Goal: Task Accomplishment & Management: Manage account settings

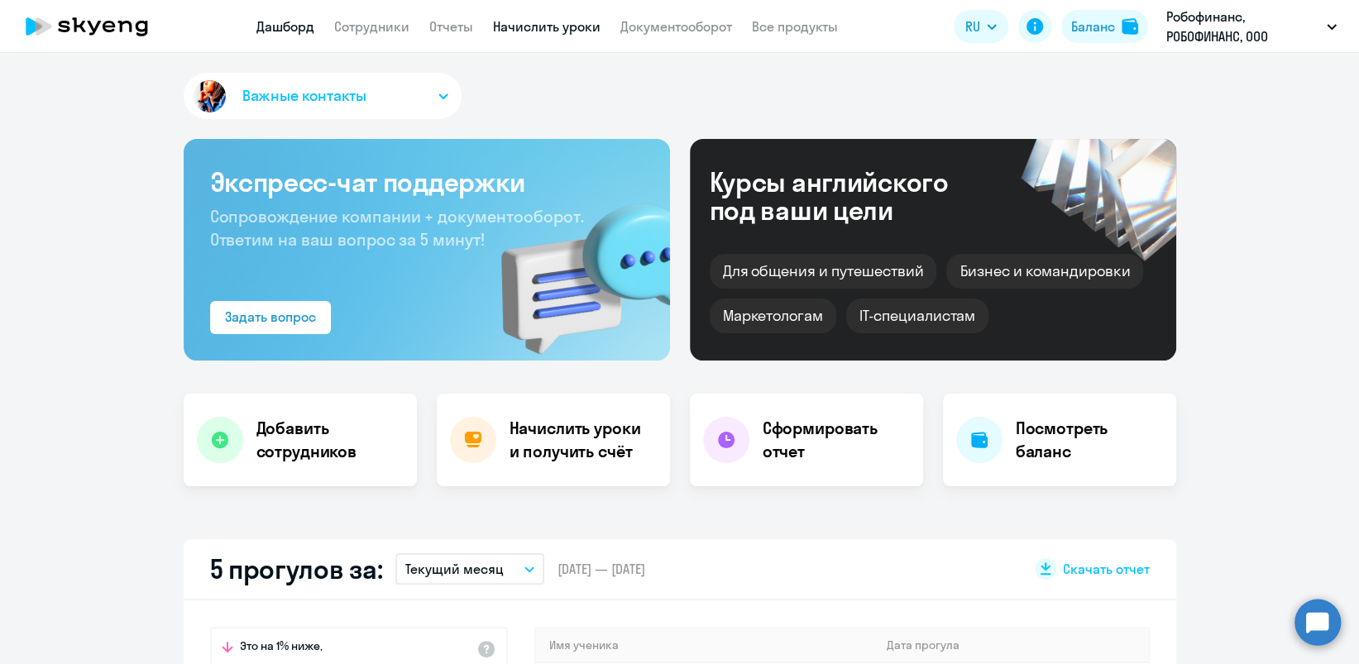
click at [550, 26] on link "Начислить уроки" at bounding box center [547, 26] width 108 height 17
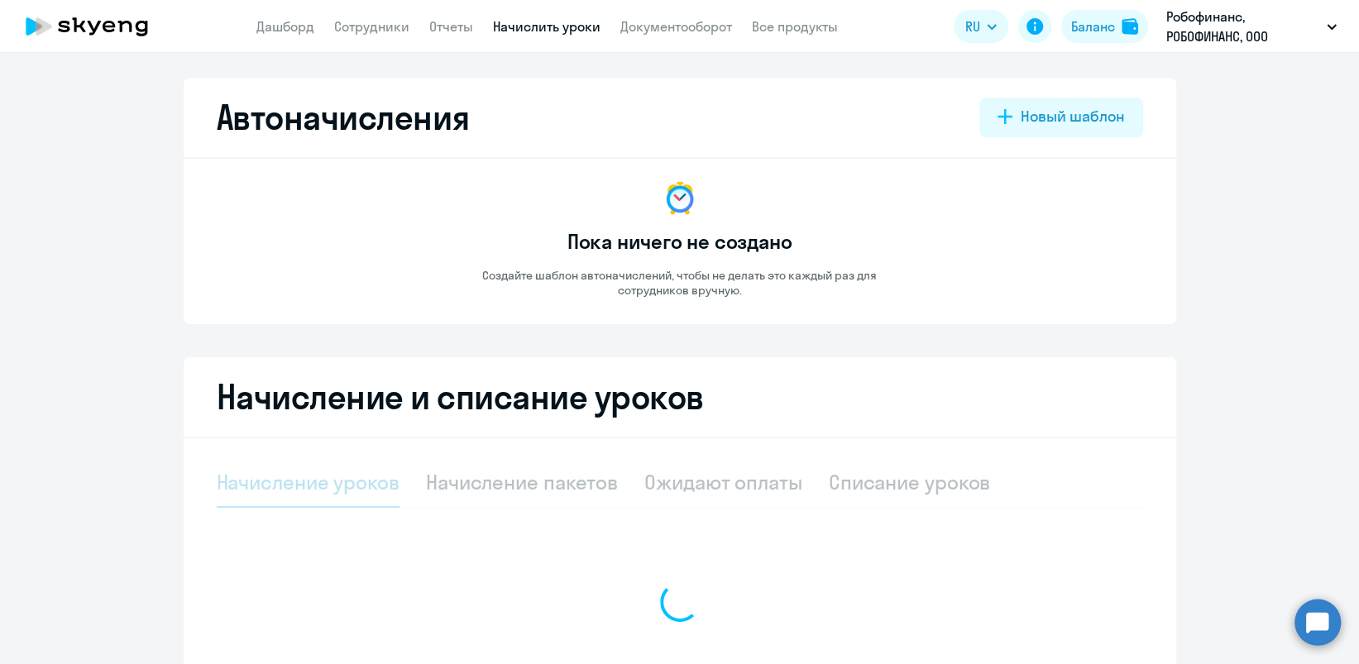
select select "10"
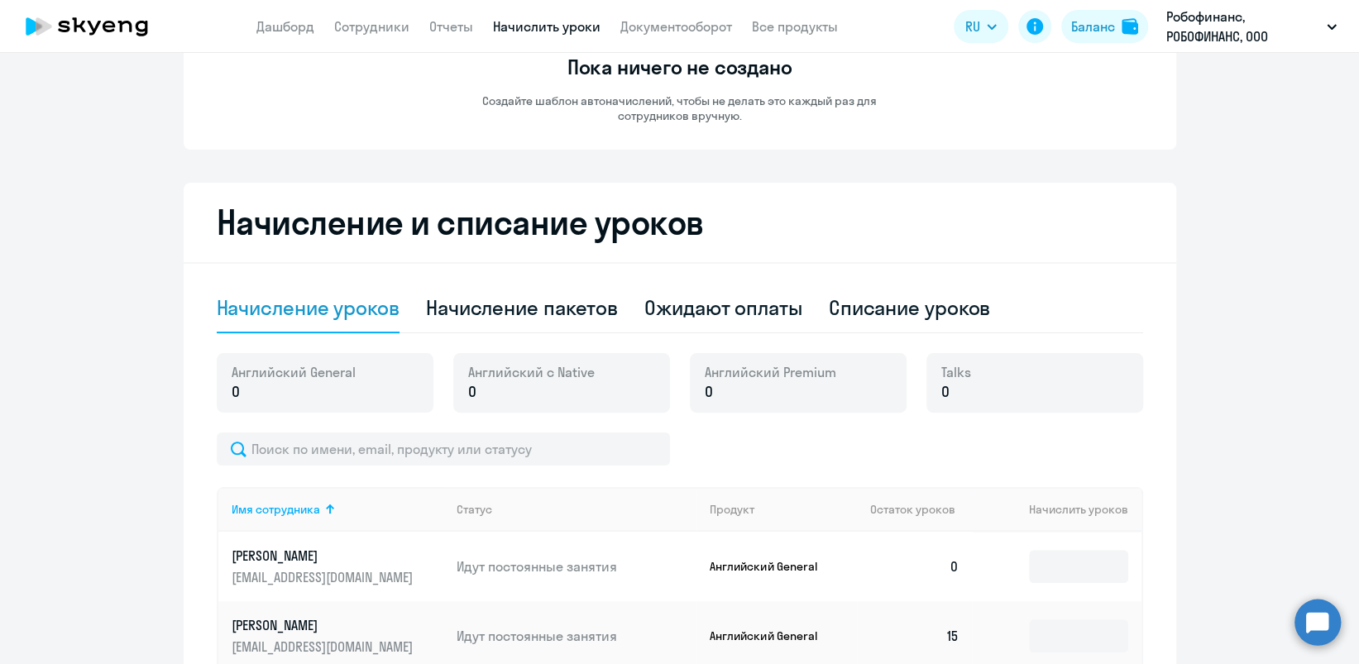
scroll to position [441, 0]
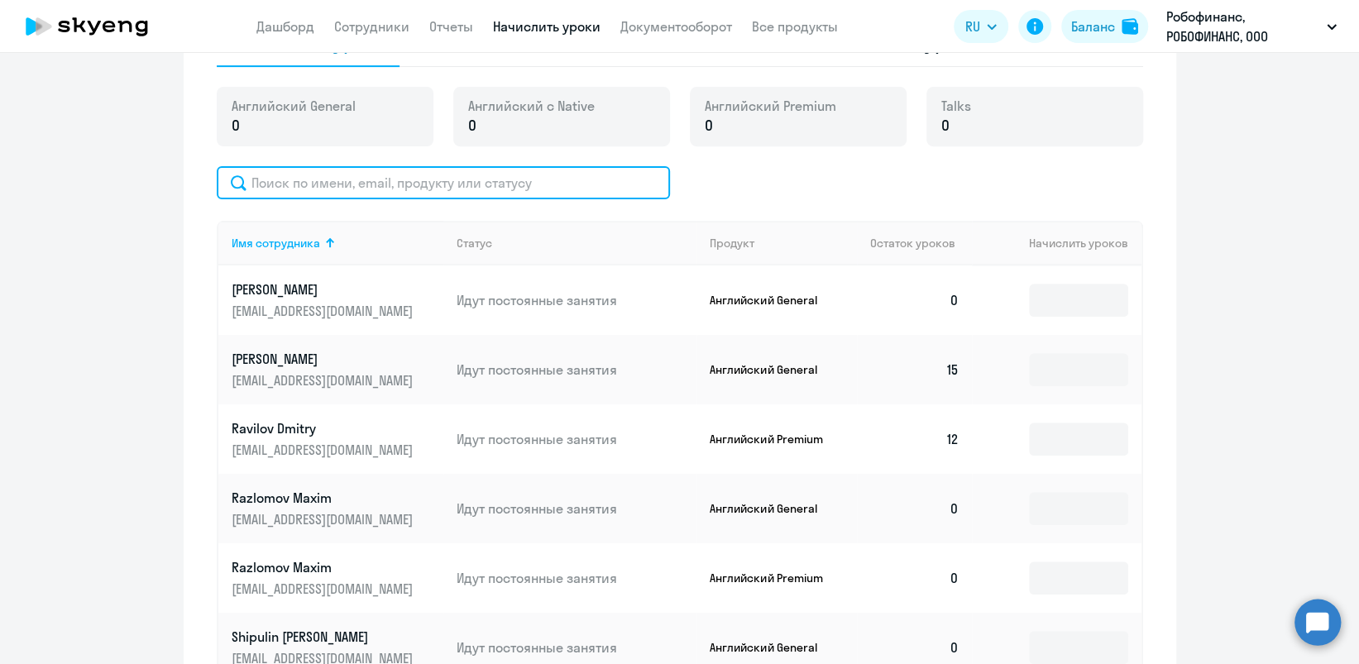
click at [343, 184] on input "text" at bounding box center [443, 182] width 453 height 33
click at [347, 179] on input "text" at bounding box center [443, 182] width 453 height 33
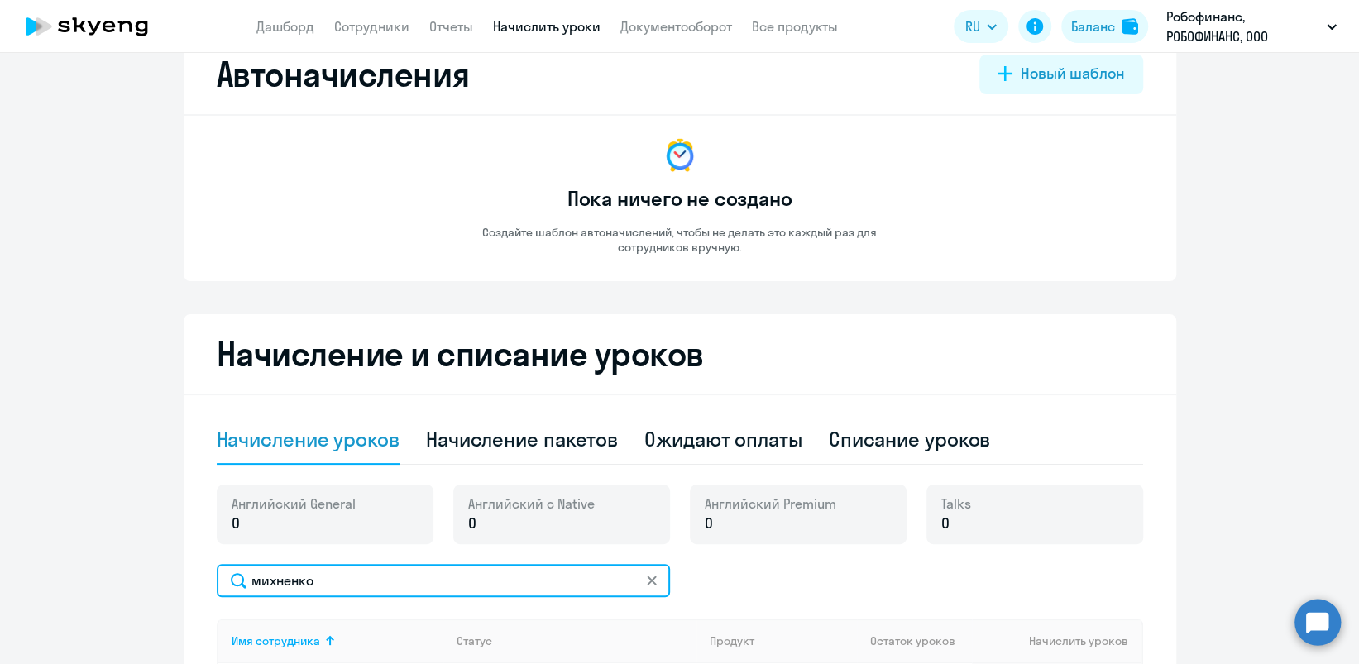
scroll to position [0, 0]
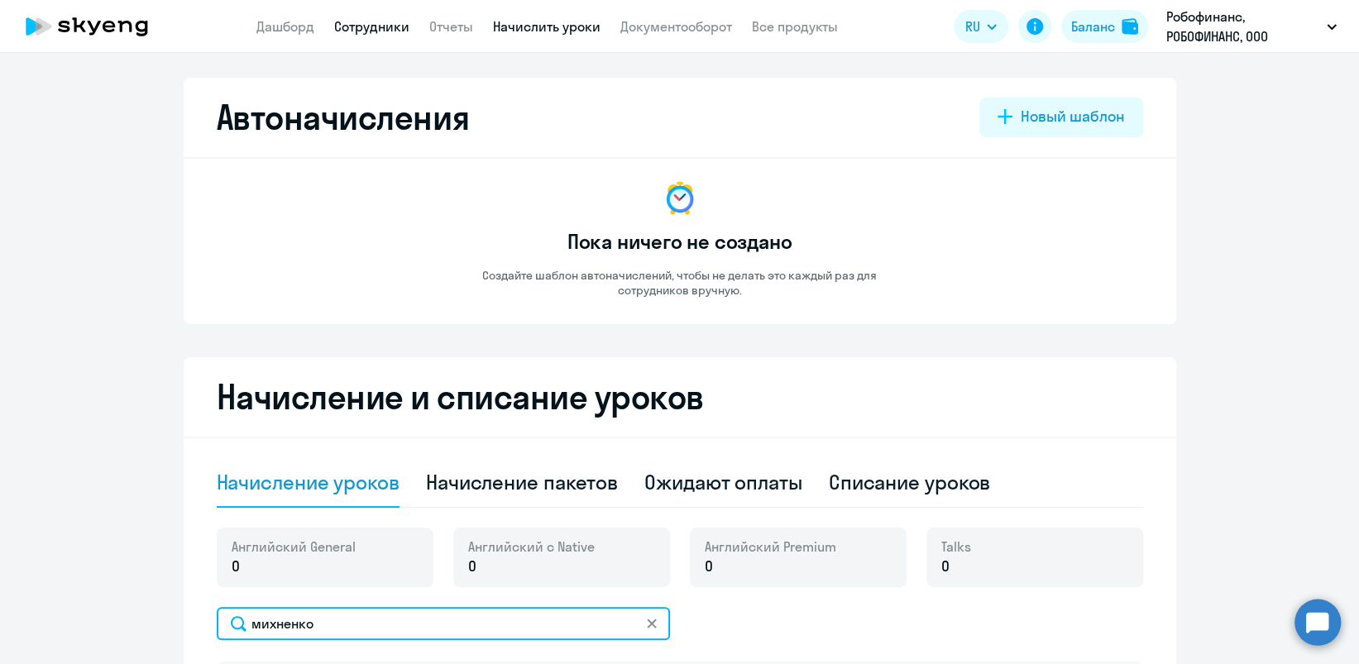
type input "михненко"
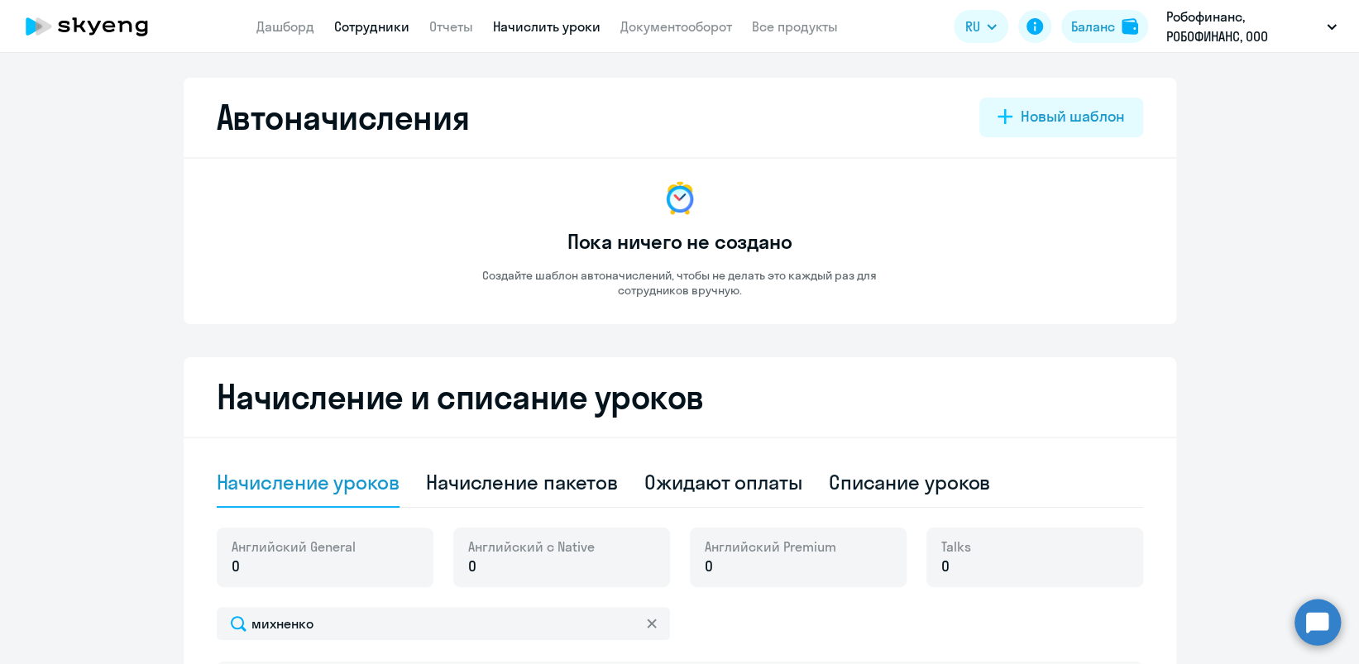
click at [378, 33] on link "Сотрудники" at bounding box center [371, 26] width 75 height 17
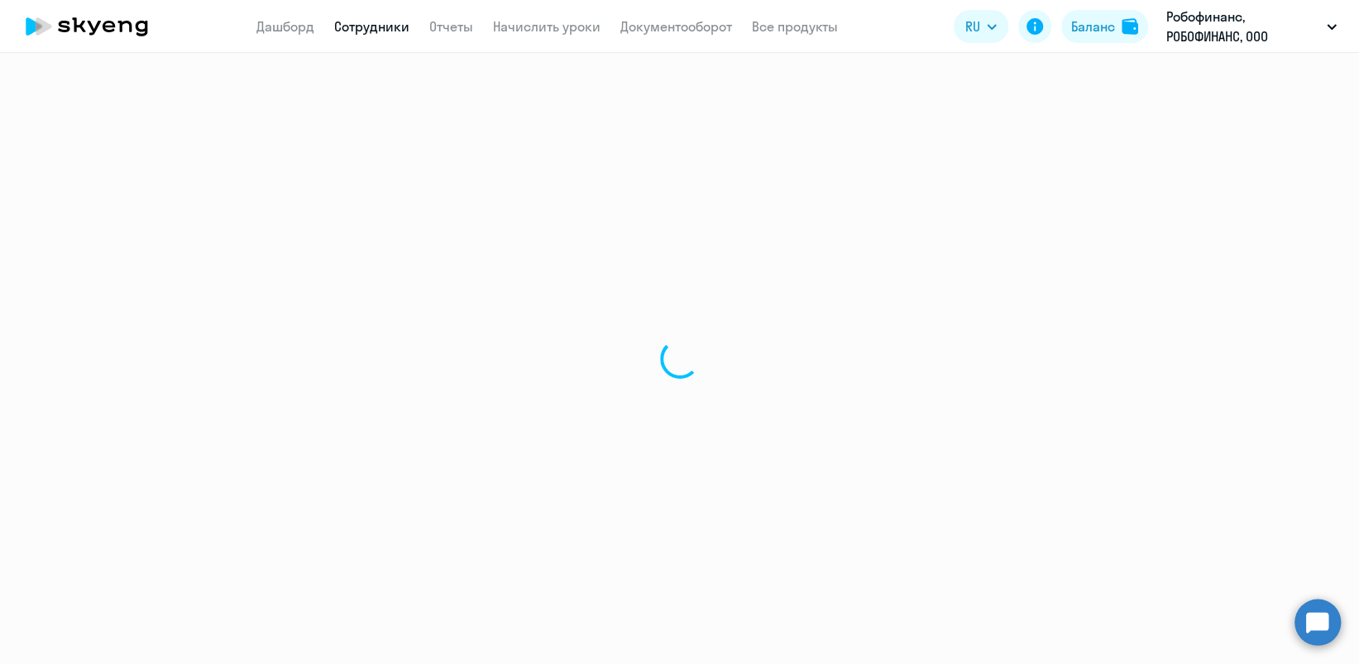
select select "30"
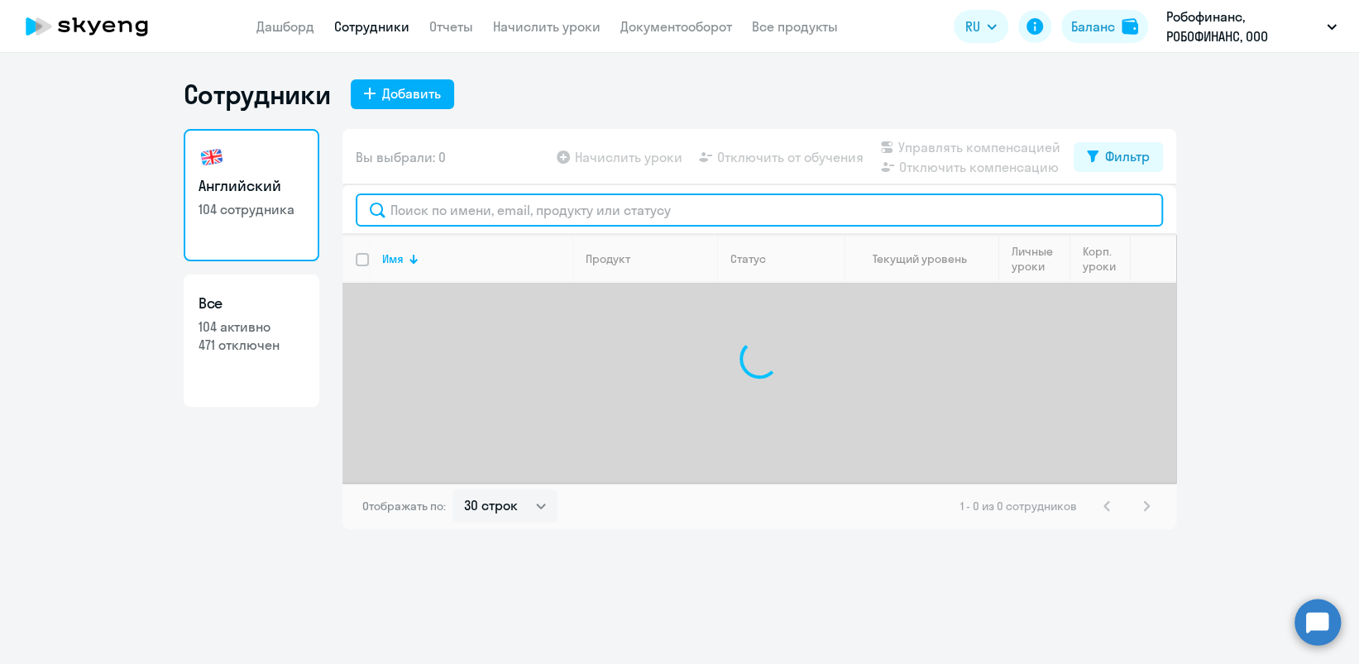
click at [515, 211] on input "text" at bounding box center [759, 210] width 807 height 33
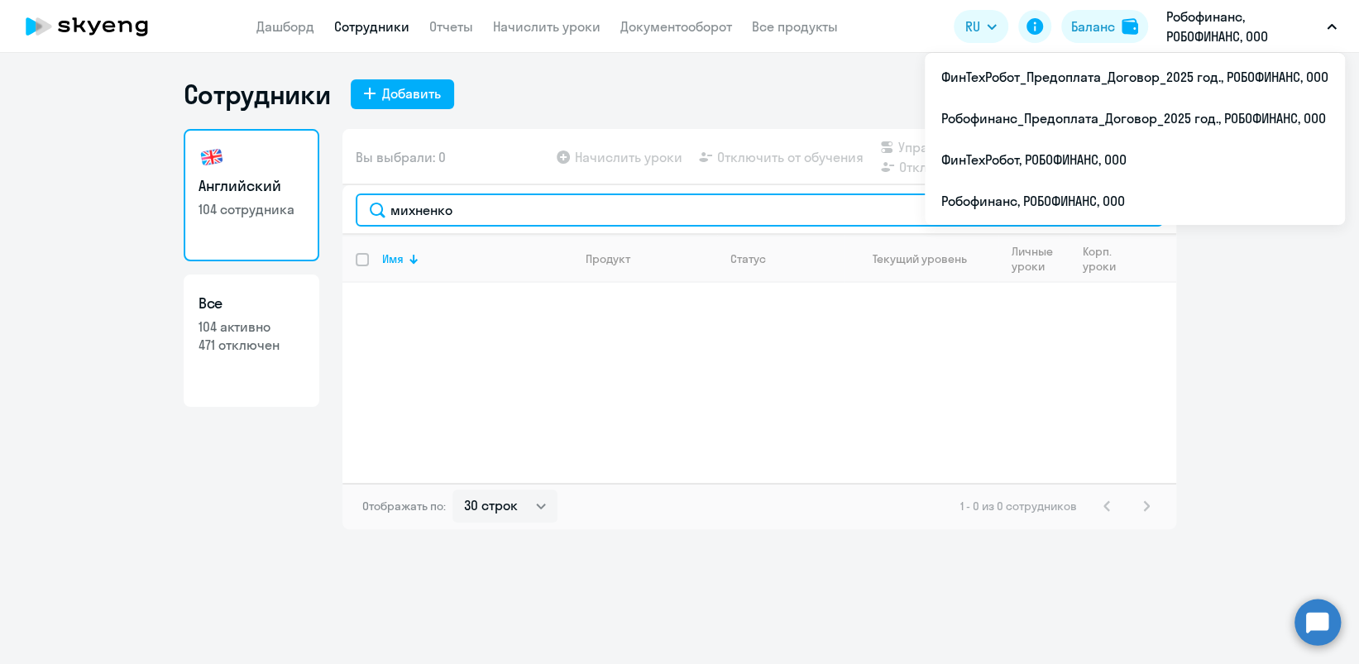
type input "михненко"
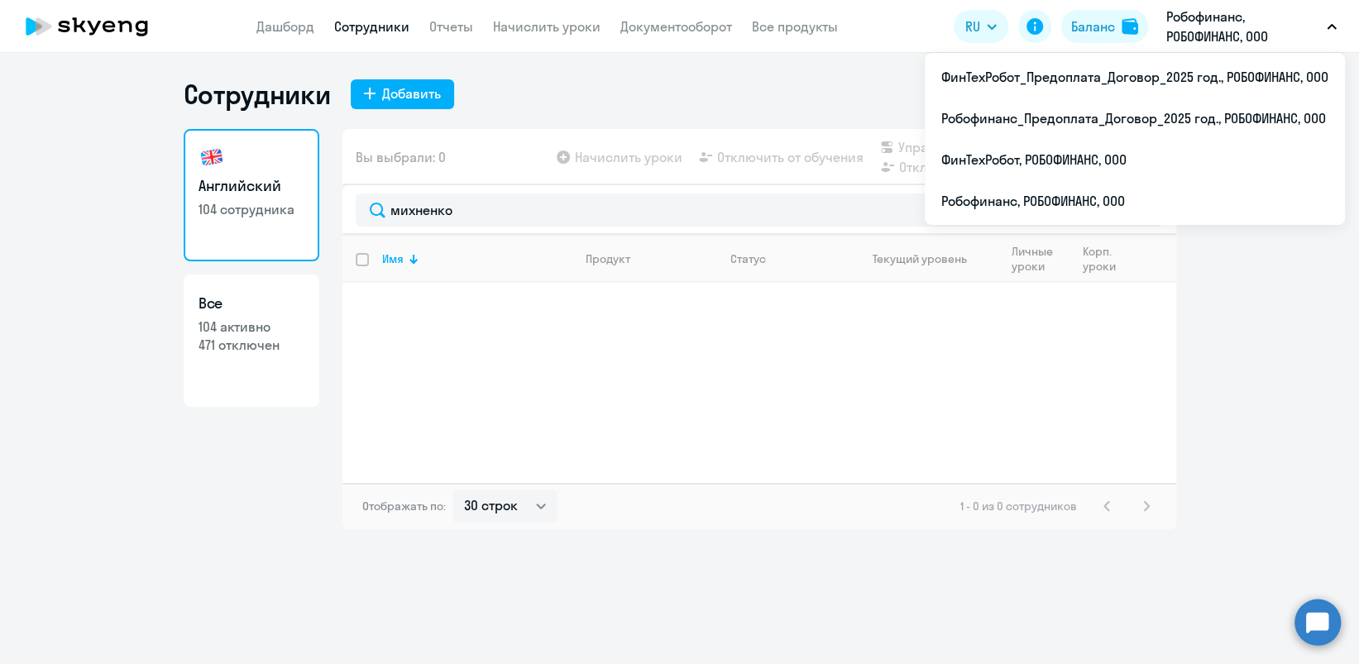
click at [1205, 33] on p "Робофинанс, РОБОФИНАНС, ООО" at bounding box center [1243, 27] width 154 height 40
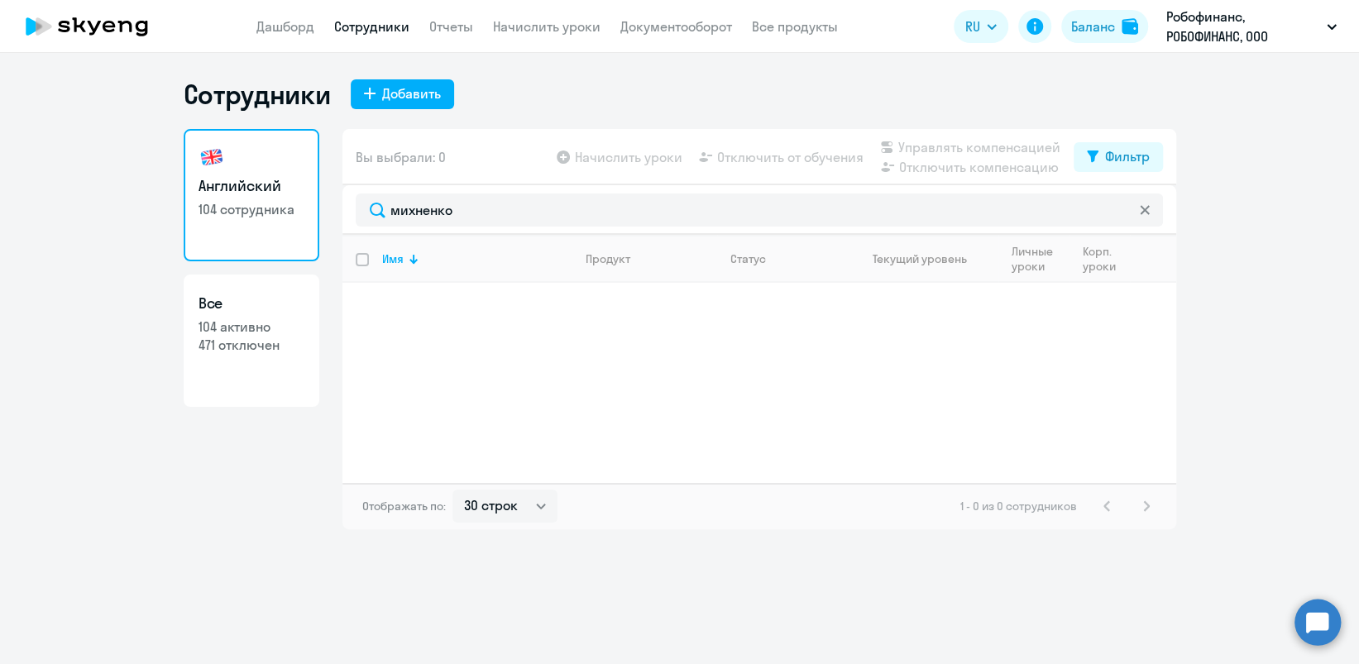
click at [1205, 33] on p "Робофинанс, РОБОФИНАНС, ООО" at bounding box center [1243, 27] width 154 height 40
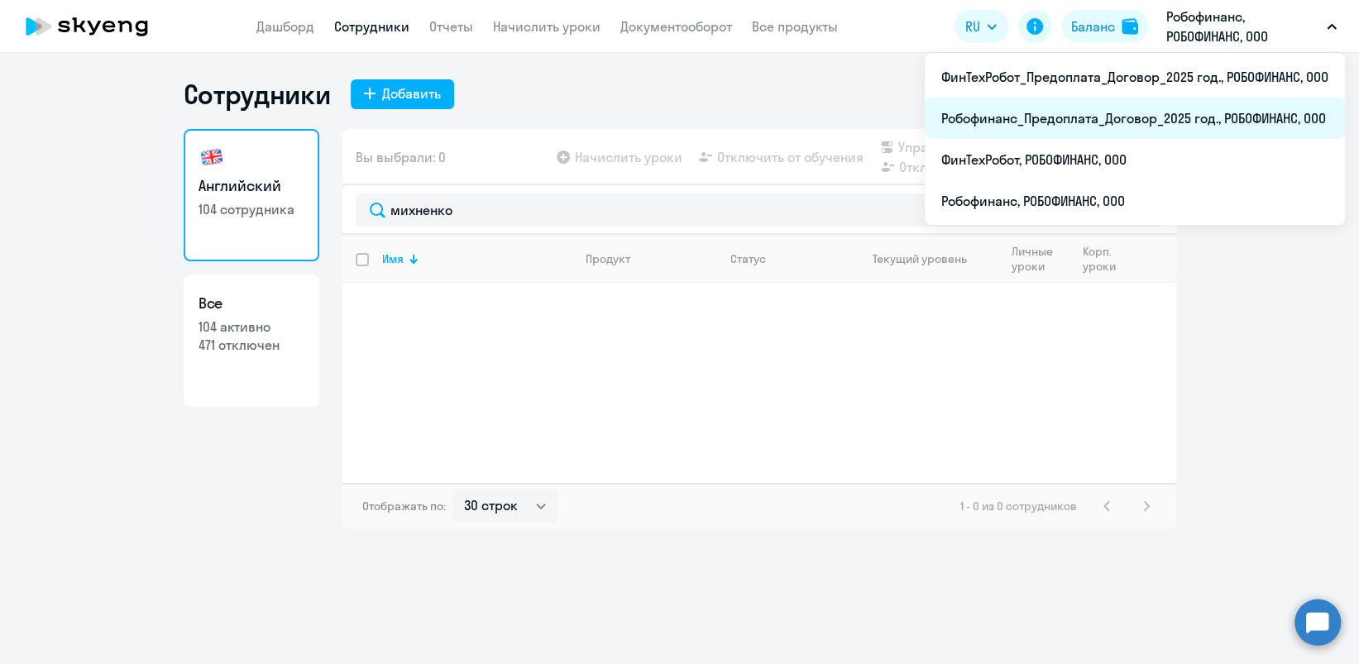
click at [1105, 117] on li "Робофинанс_Предоплата_Договор_2025 год., РОБОФИНАНС, ООО" at bounding box center [1135, 118] width 420 height 41
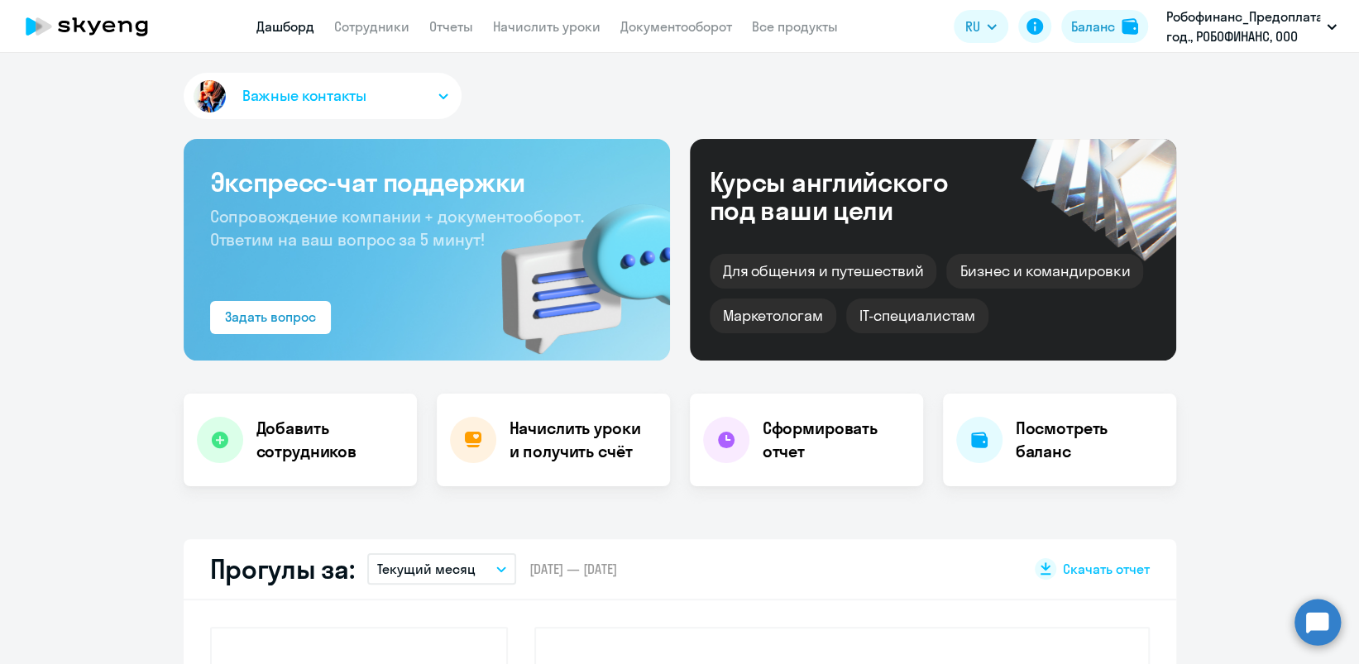
select select "30"
click at [344, 24] on link "Сотрудники" at bounding box center [371, 26] width 75 height 17
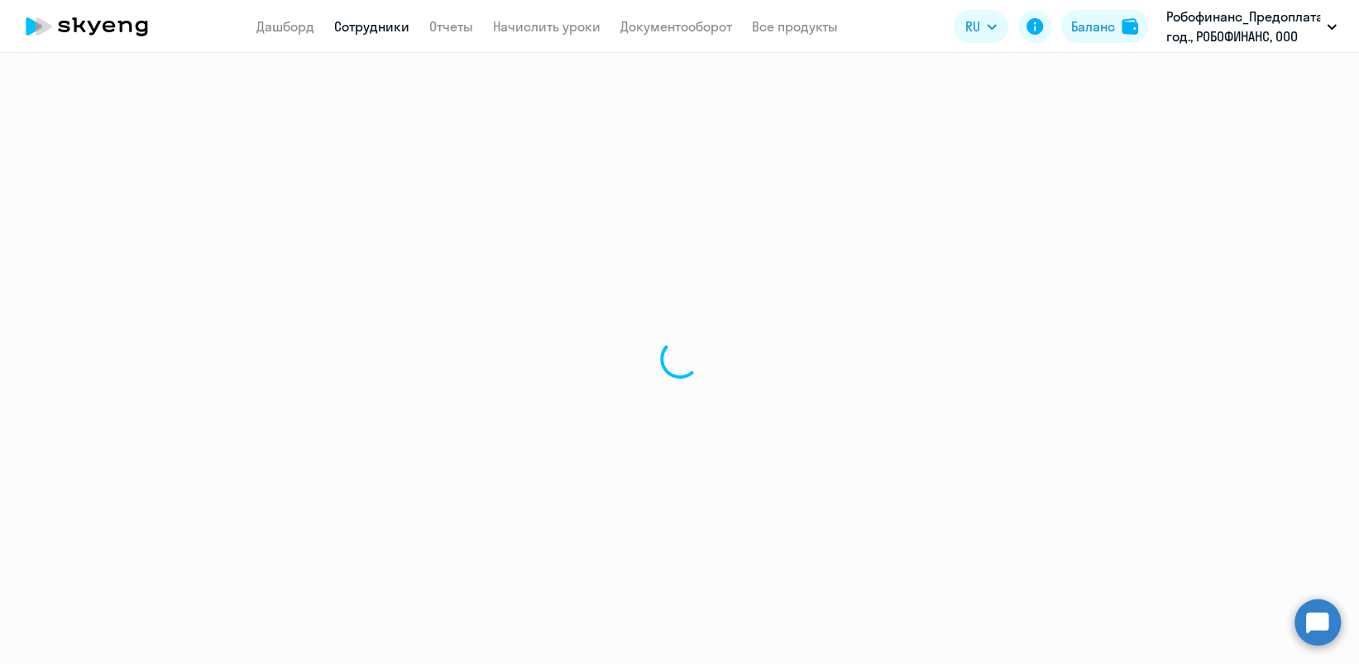
select select "30"
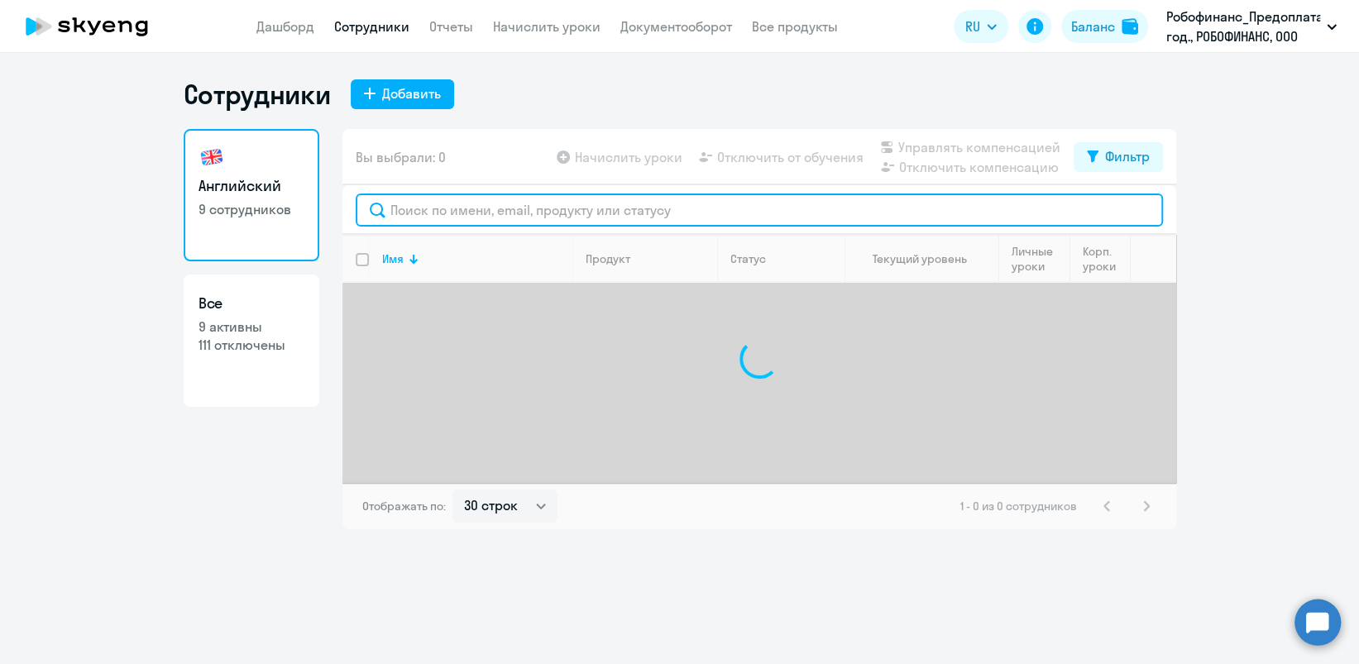
click at [428, 210] on input "text" at bounding box center [759, 210] width 807 height 33
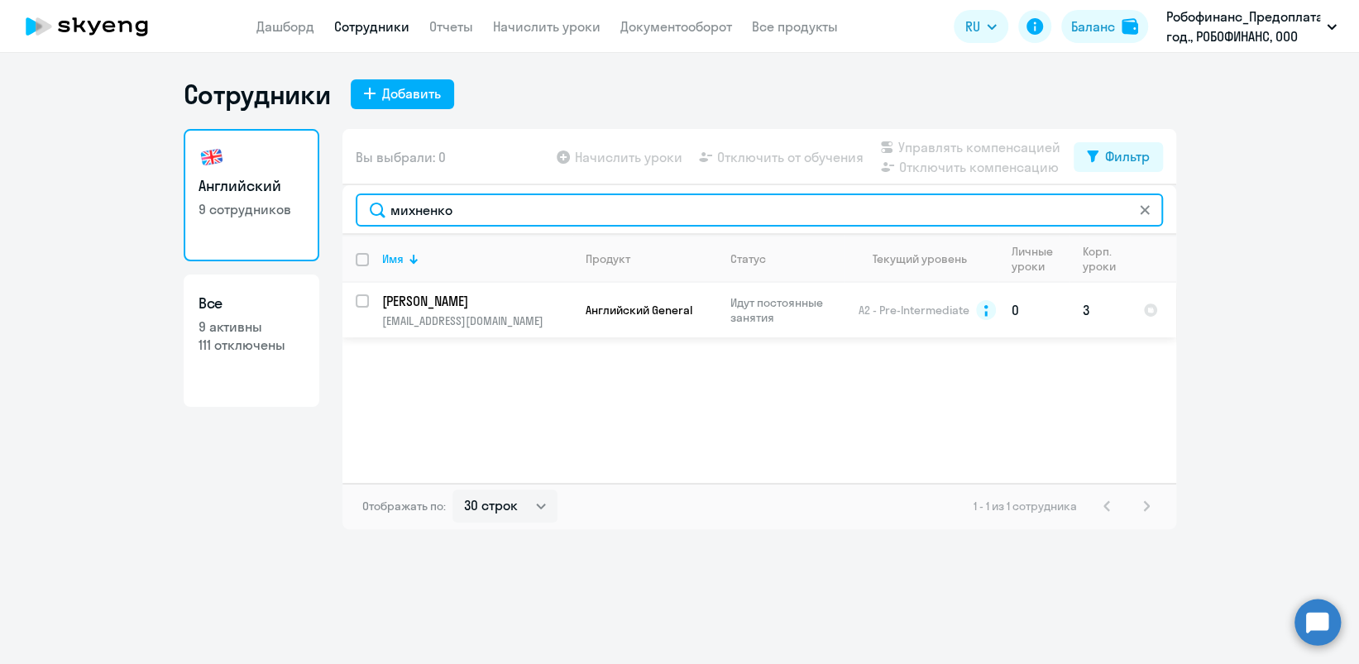
type input "михненко"
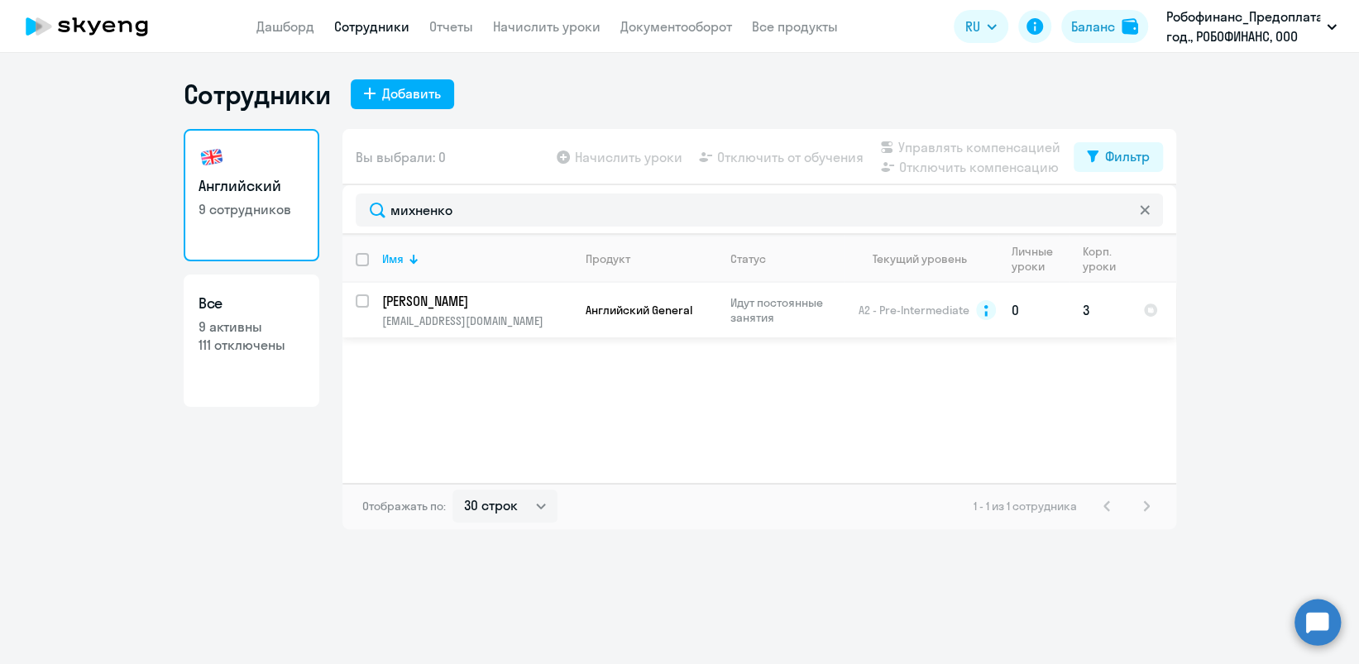
click at [367, 300] on input "select row 14559383" at bounding box center [372, 310] width 33 height 33
checkbox input "true"
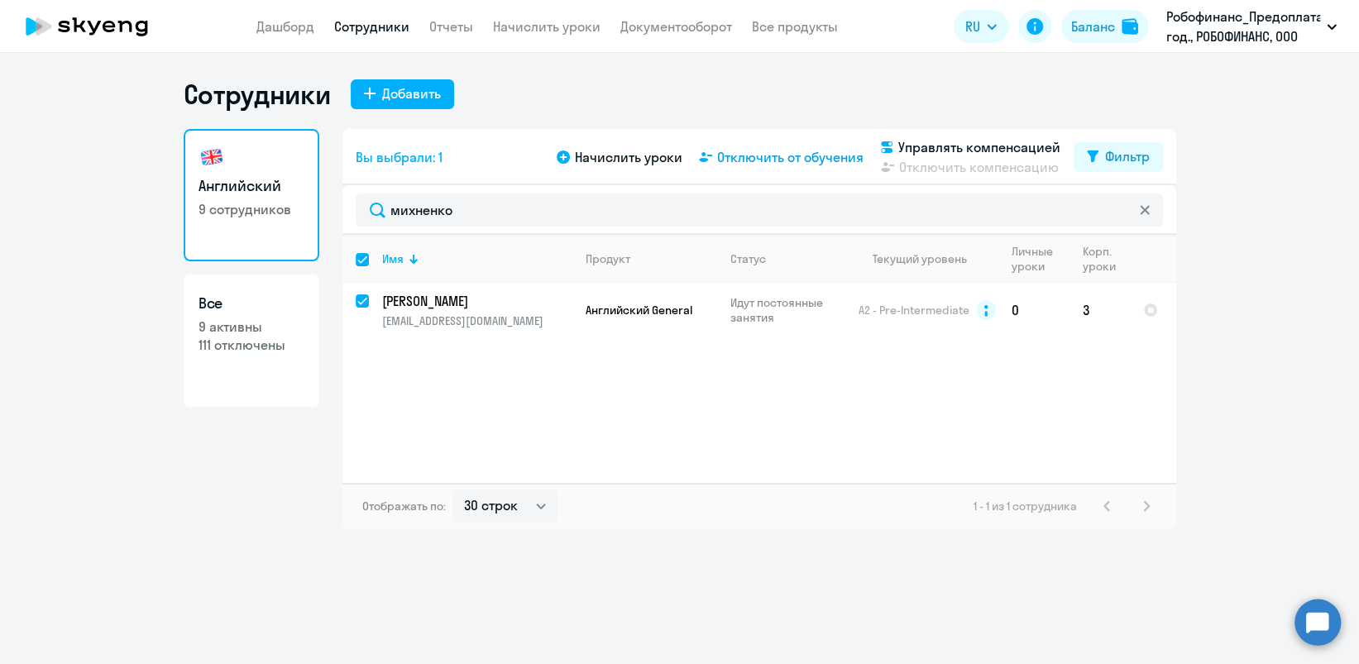
click at [775, 165] on span "Отключить от обучения" at bounding box center [790, 157] width 146 height 20
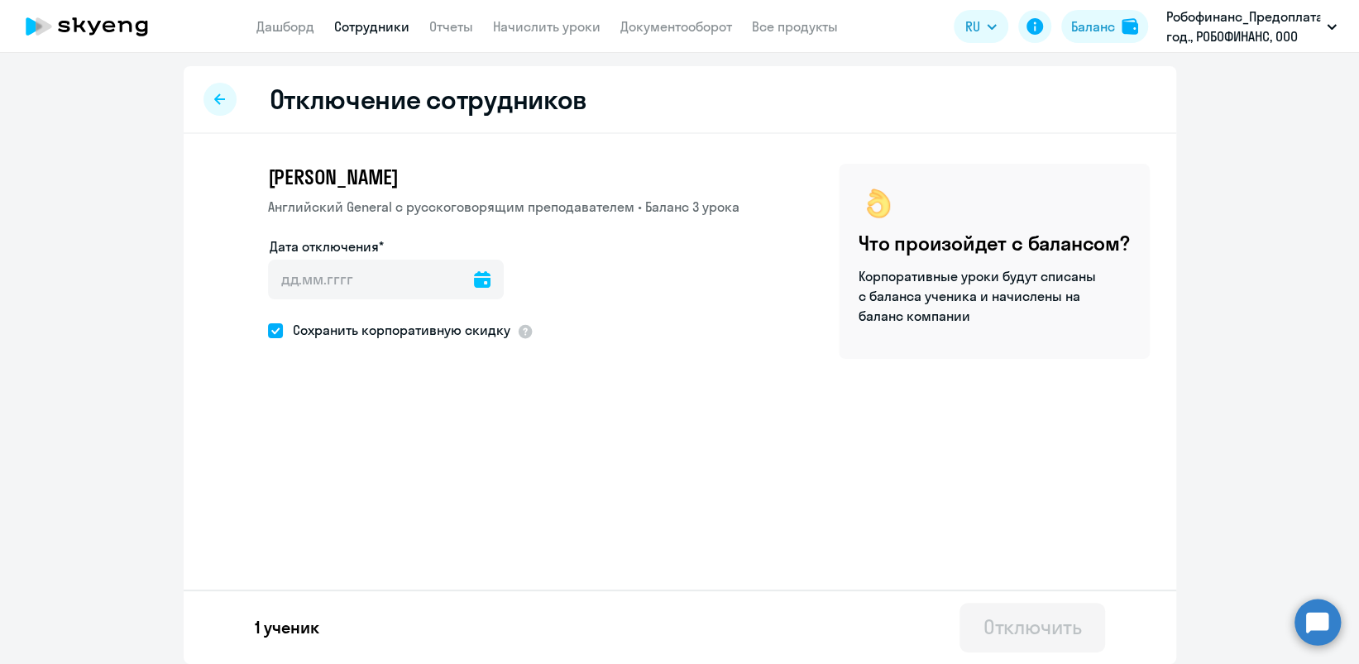
click at [474, 286] on icon at bounding box center [482, 279] width 17 height 17
click at [318, 478] on span "12" at bounding box center [324, 472] width 30 height 30
type input "[DATE]"
click at [275, 333] on span at bounding box center [275, 330] width 15 height 15
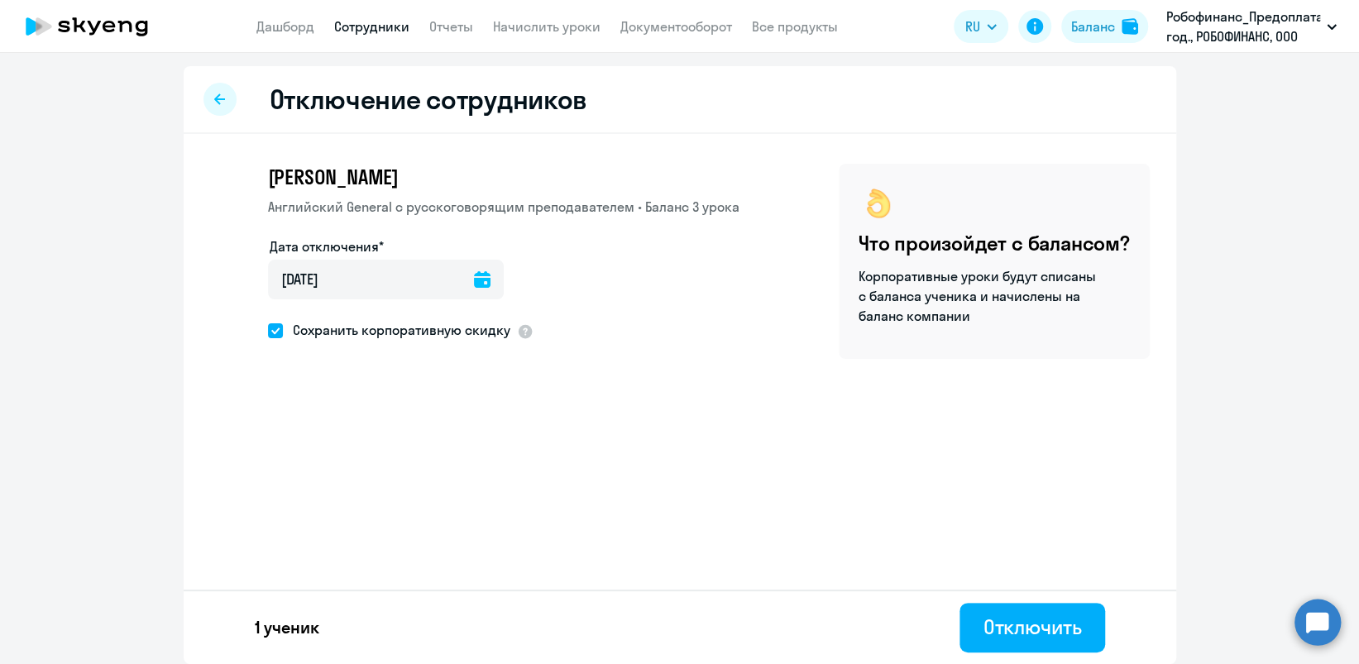
click at [268, 331] on input "Сохранить корпоративную скидку" at bounding box center [267, 330] width 1 height 1
checkbox input "false"
click at [994, 619] on div "Отключить" at bounding box center [1032, 627] width 98 height 26
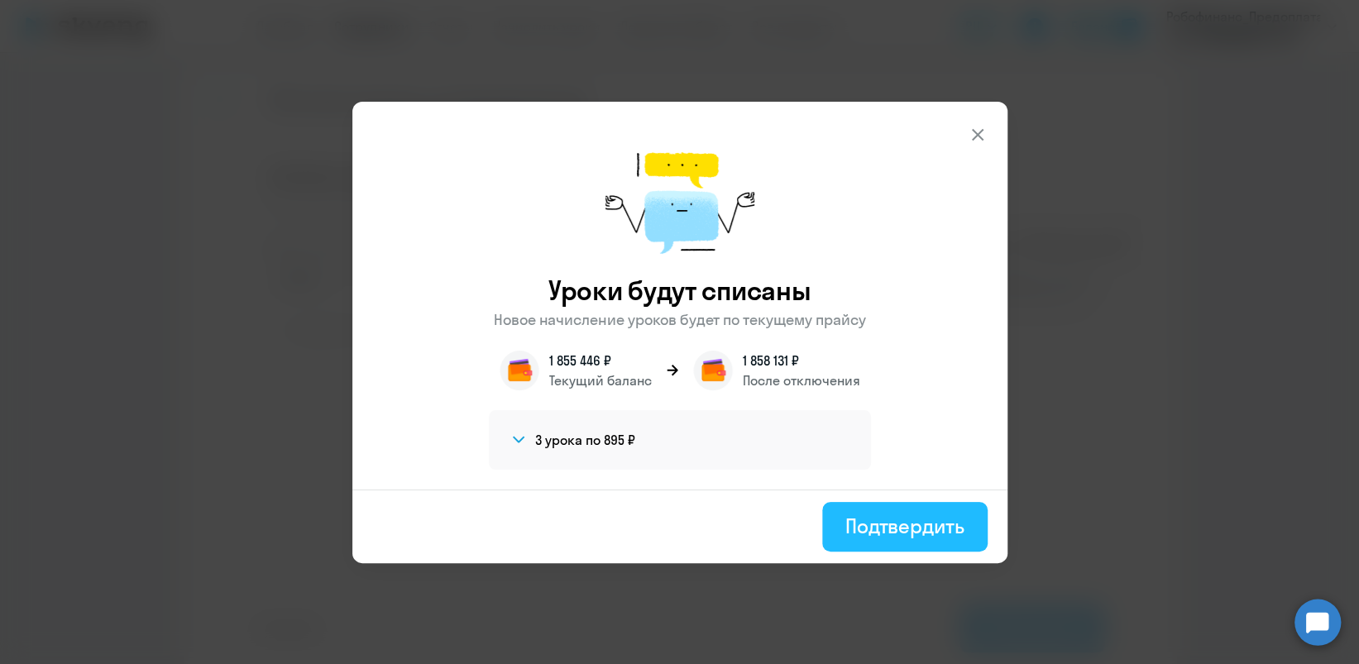
click at [917, 521] on div "Подтвердить" at bounding box center [904, 526] width 119 height 26
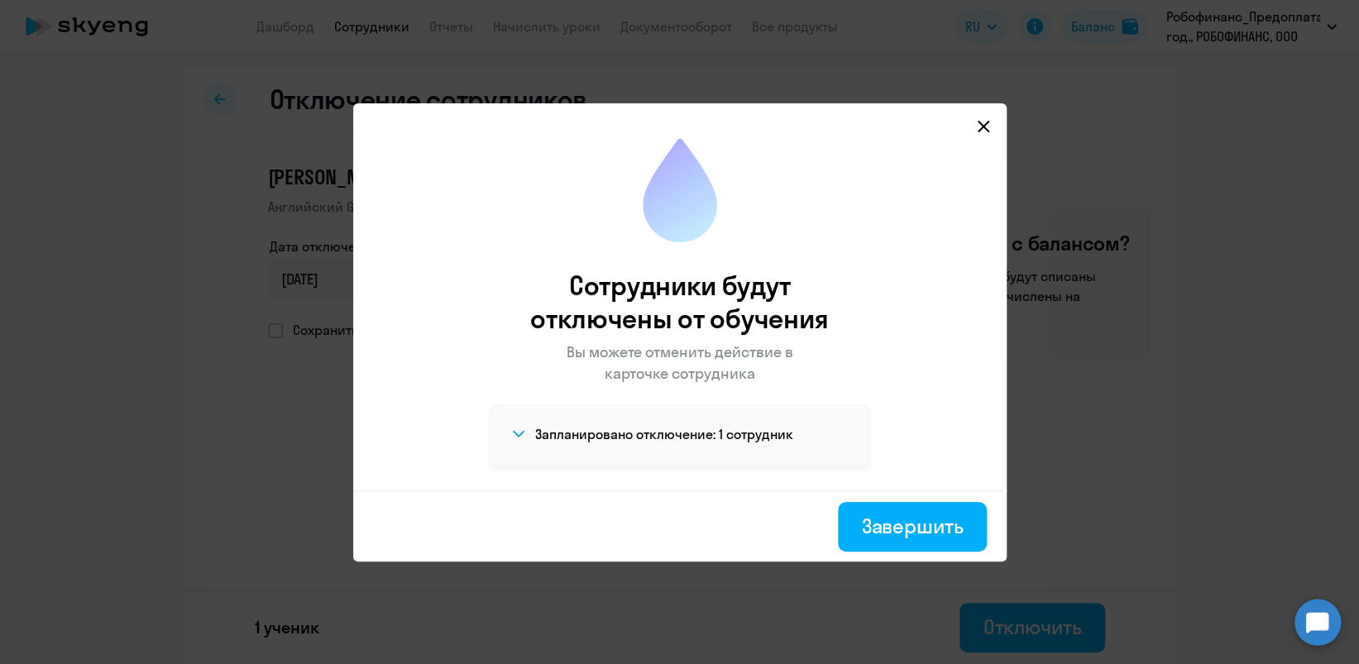
click at [917, 521] on div "Завершить" at bounding box center [912, 526] width 102 height 26
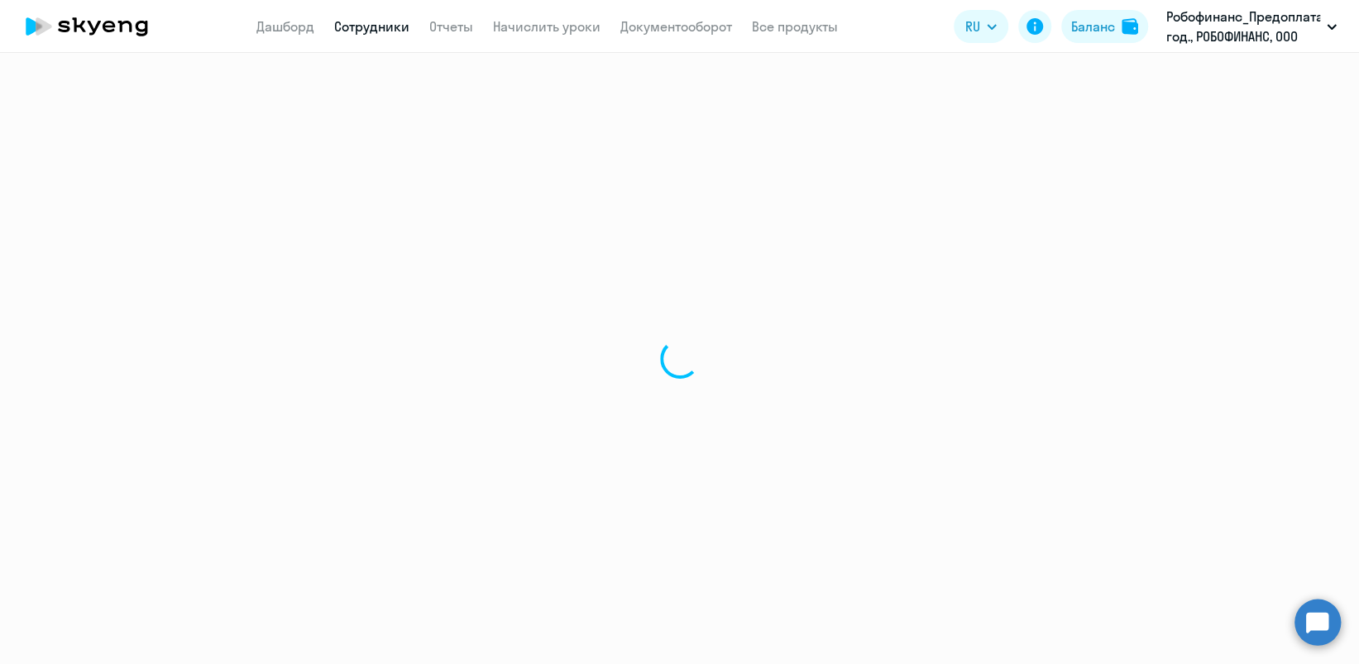
select select "30"
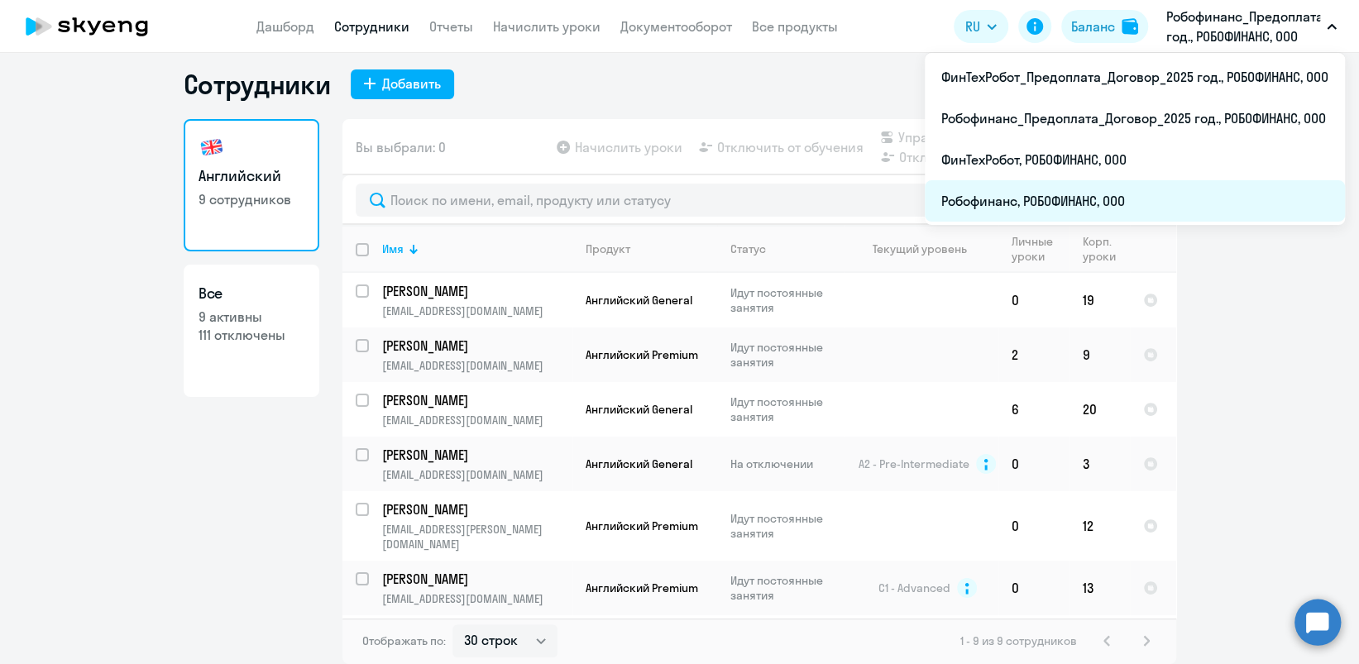
click at [1079, 203] on li "Робофинанс, РОБОФИНАНС, ООО" at bounding box center [1135, 200] width 420 height 41
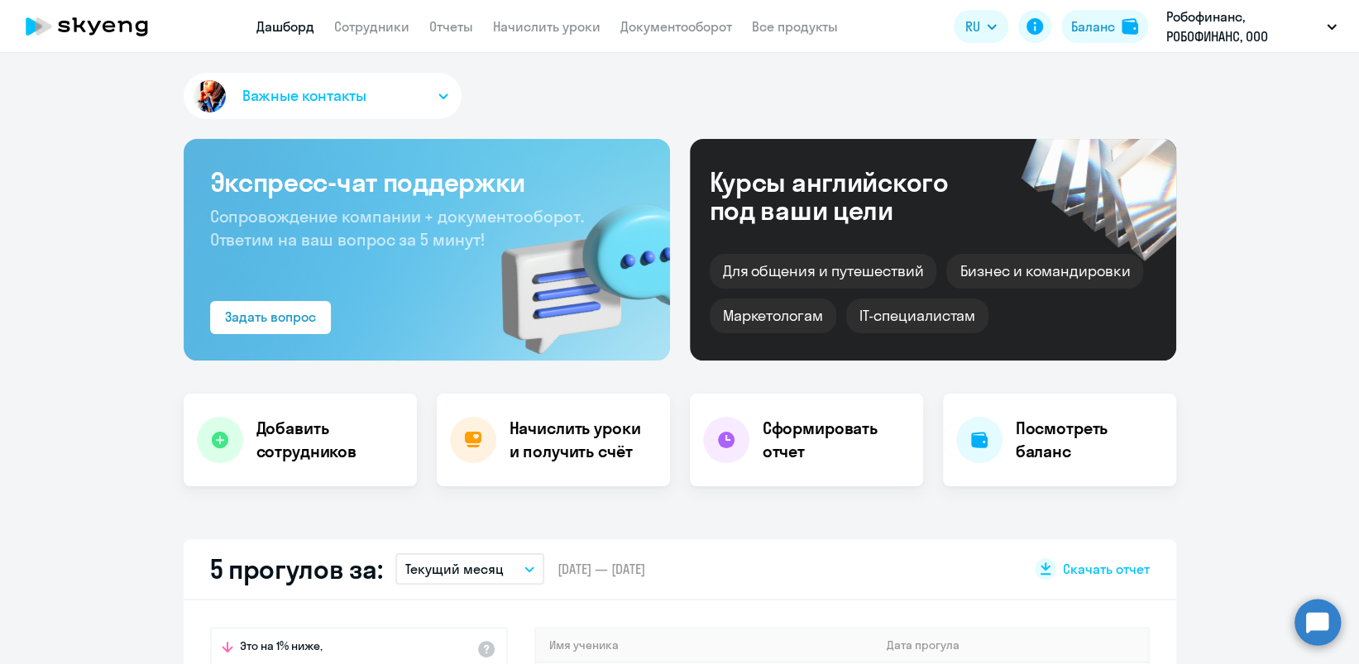
select select "30"
click at [379, 35] on app-menu-item-link "Сотрудники" at bounding box center [371, 27] width 75 height 21
click at [386, 26] on link "Сотрудники" at bounding box center [371, 26] width 75 height 17
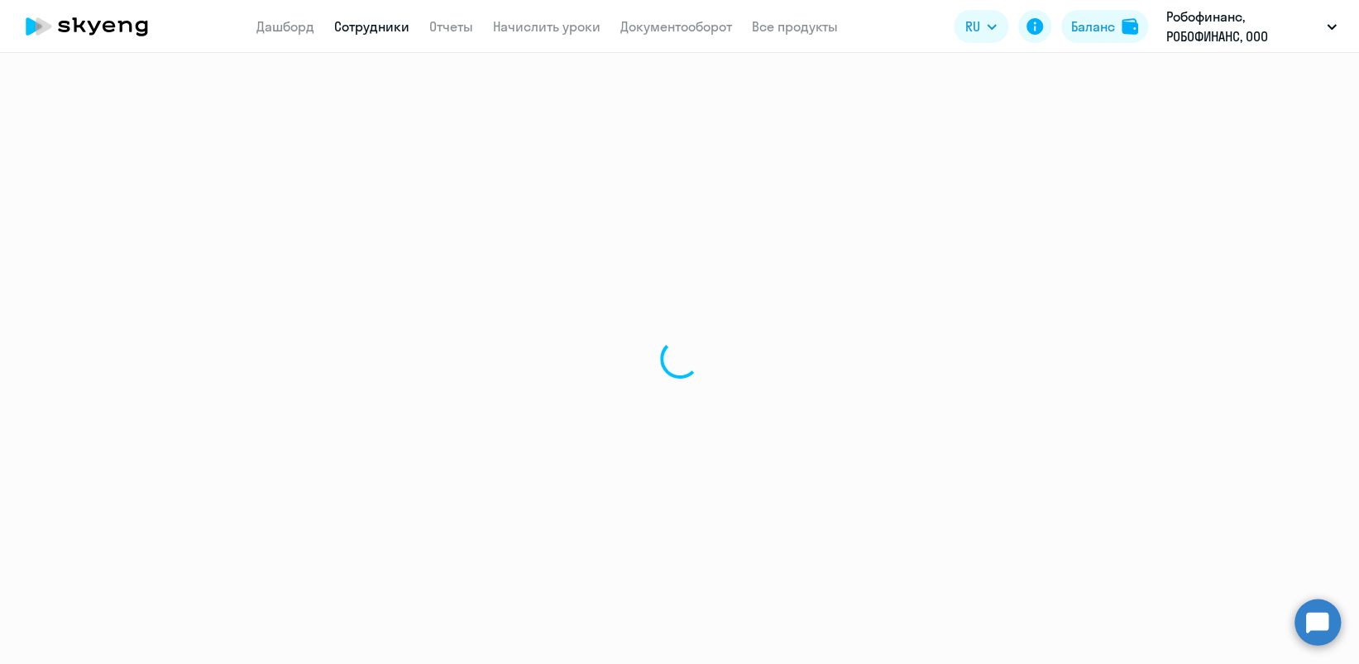
select select "30"
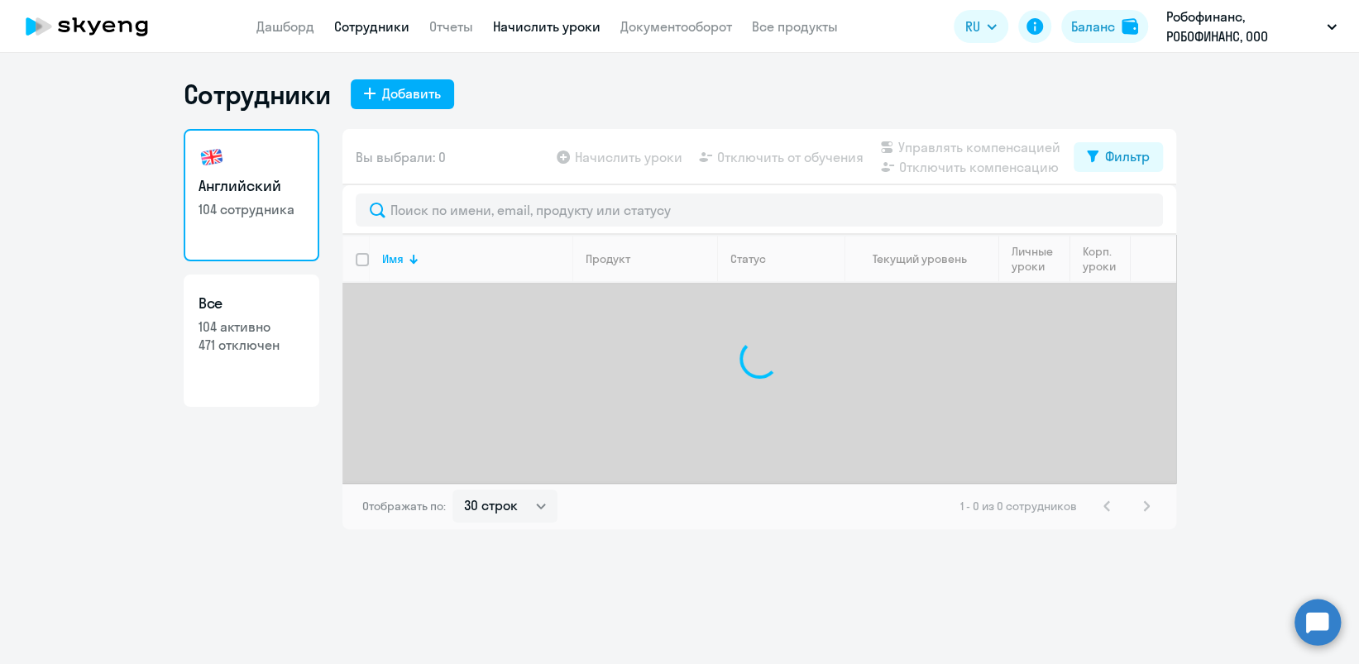
click at [577, 33] on link "Начислить уроки" at bounding box center [547, 26] width 108 height 17
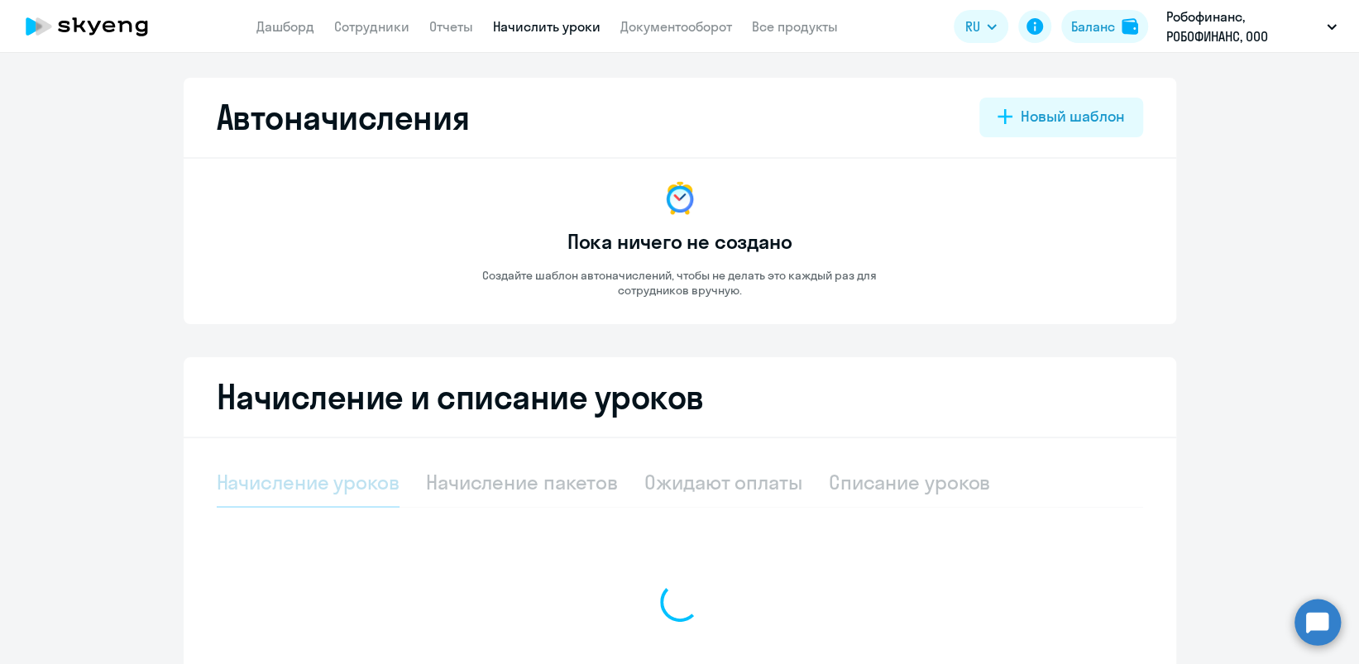
select select "10"
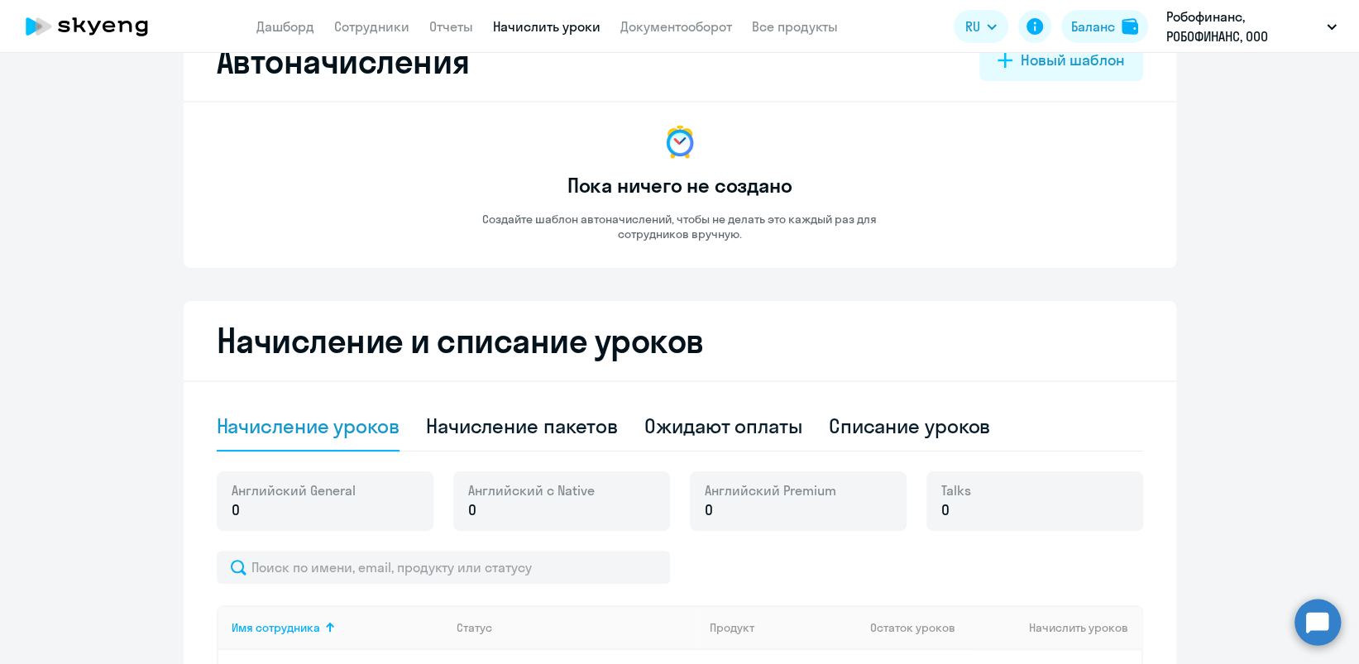
scroll to position [220, 0]
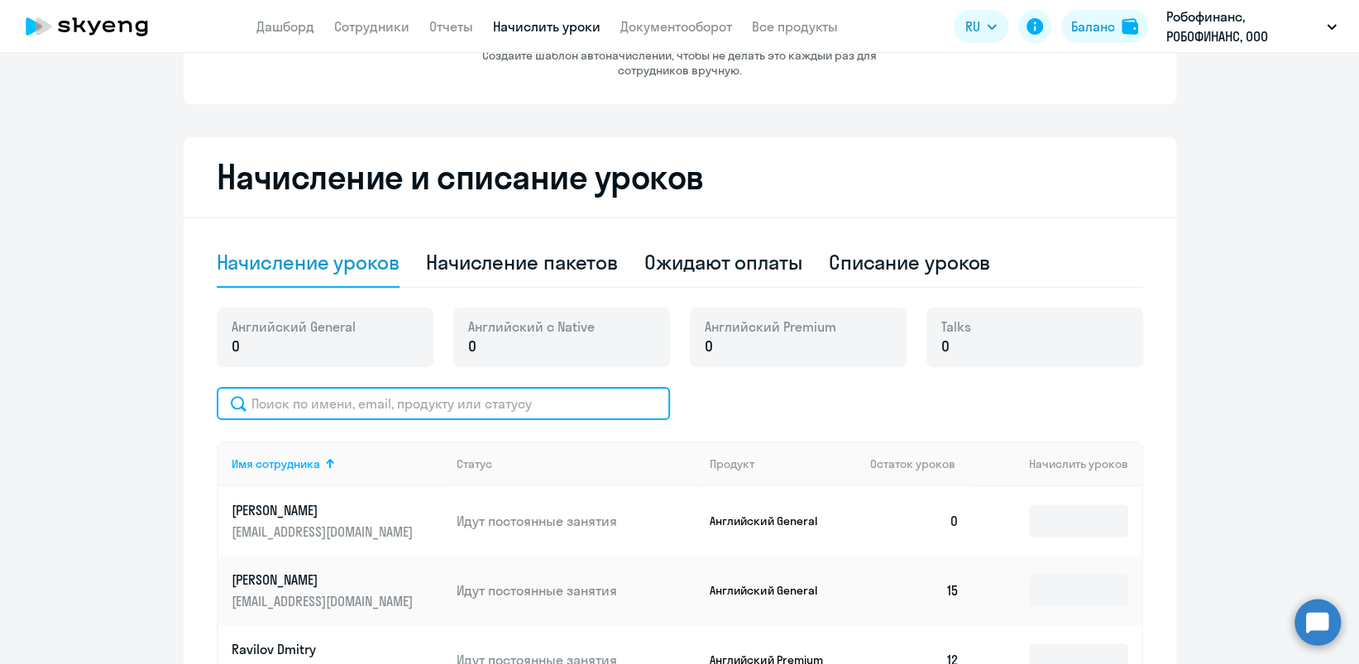
click at [562, 390] on input "text" at bounding box center [443, 403] width 453 height 33
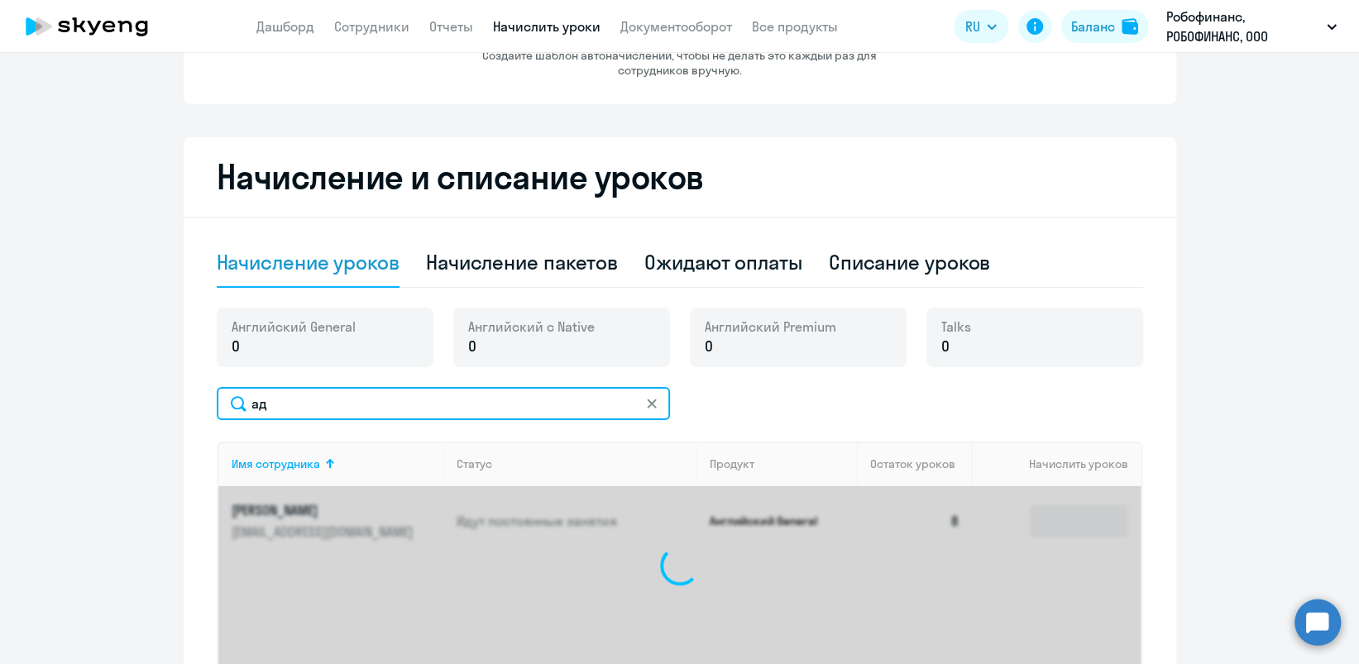
type input "[PERSON_NAME]"
type input "т"
type input "с"
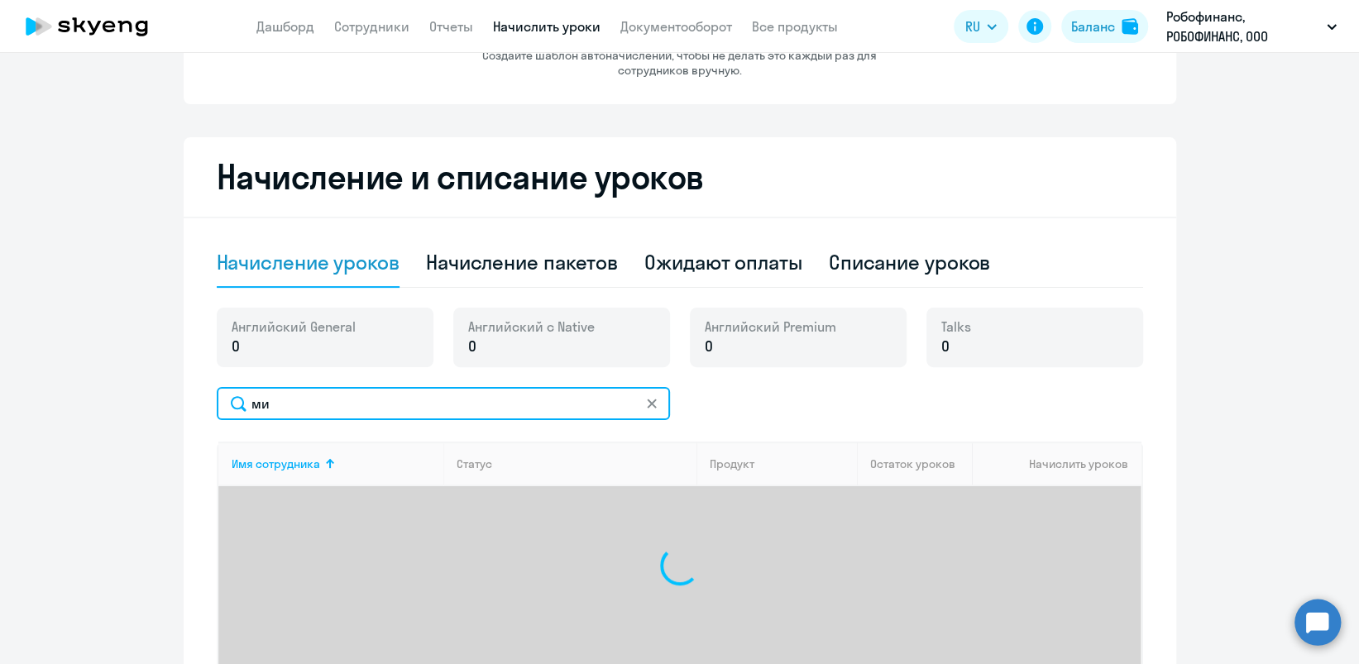
type input "м"
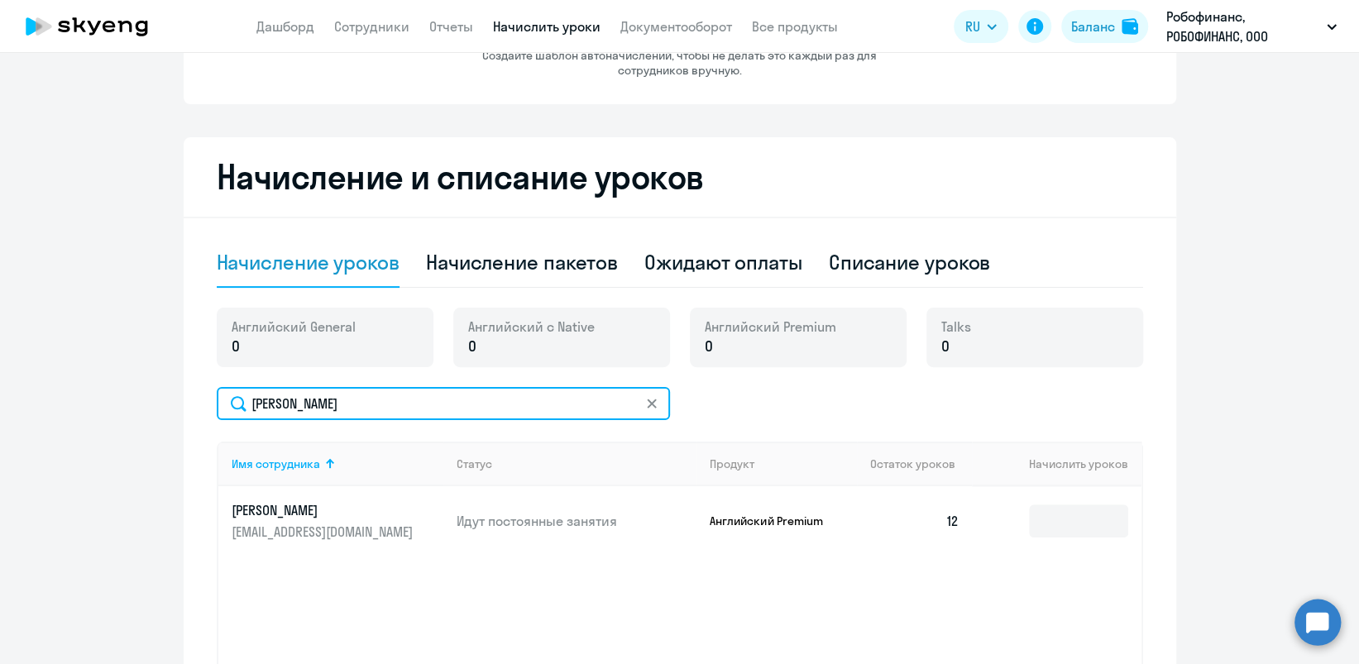
drag, startPoint x: 313, startPoint y: 410, endPoint x: 119, endPoint y: 407, distance: 193.6
click at [119, 407] on ng-component "Автоначисления Новый шаблон Пока ничего не создано Создайте шаблон автоначислен…" at bounding box center [679, 310] width 1359 height 905
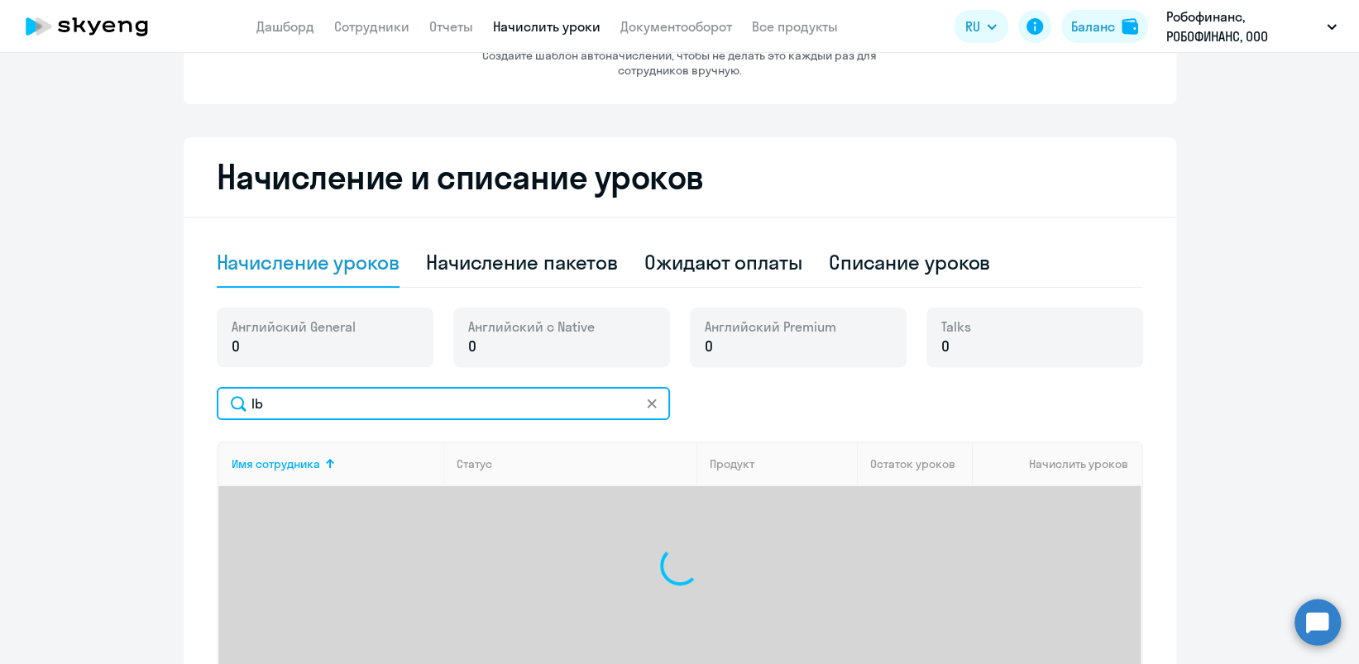
type input "l"
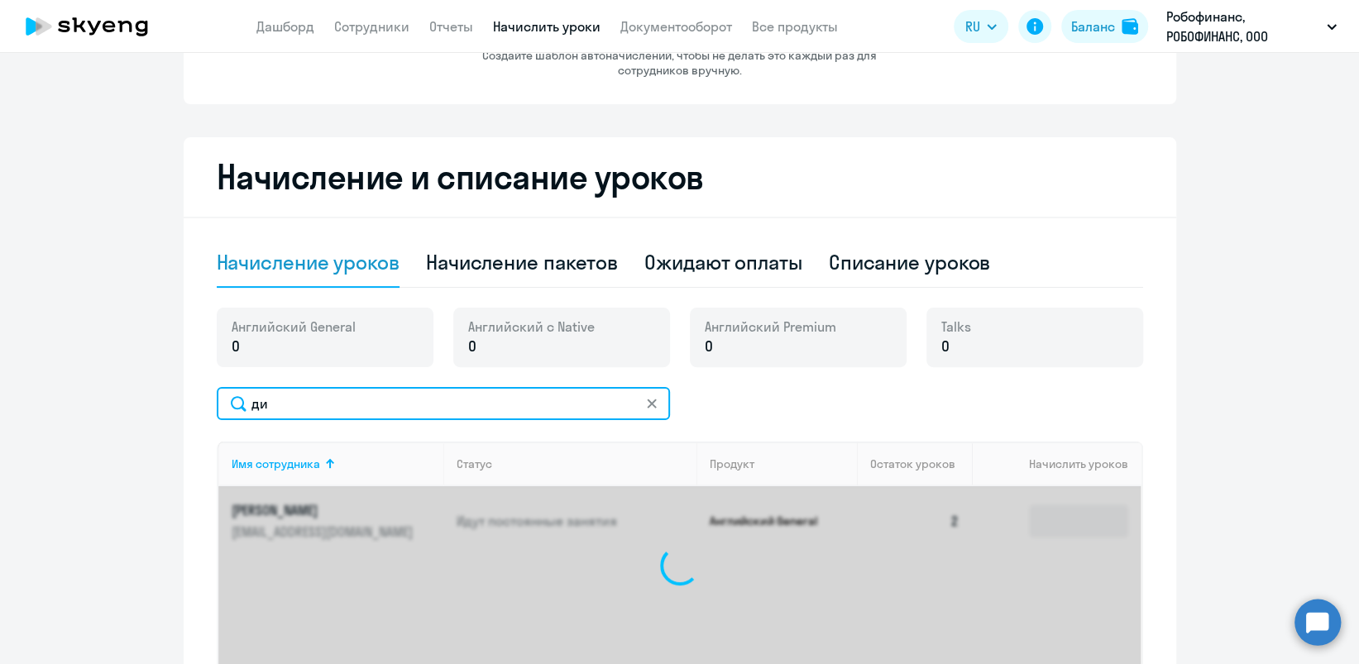
type input "д"
type input "п"
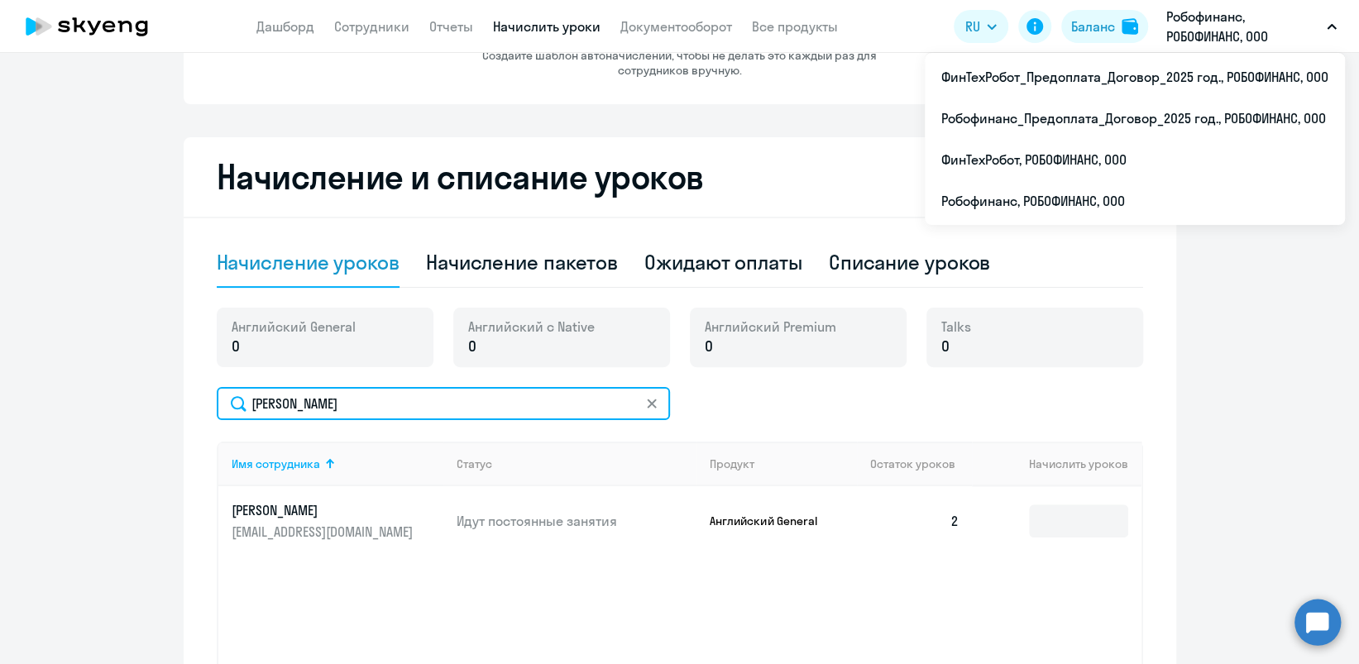
drag, startPoint x: 363, startPoint y: 410, endPoint x: 153, endPoint y: 381, distance: 212.2
click at [153, 381] on ng-component "Автоначисления Новый шаблон Пока ничего не создано Создайте шаблон автоначислен…" at bounding box center [679, 310] width 1359 height 905
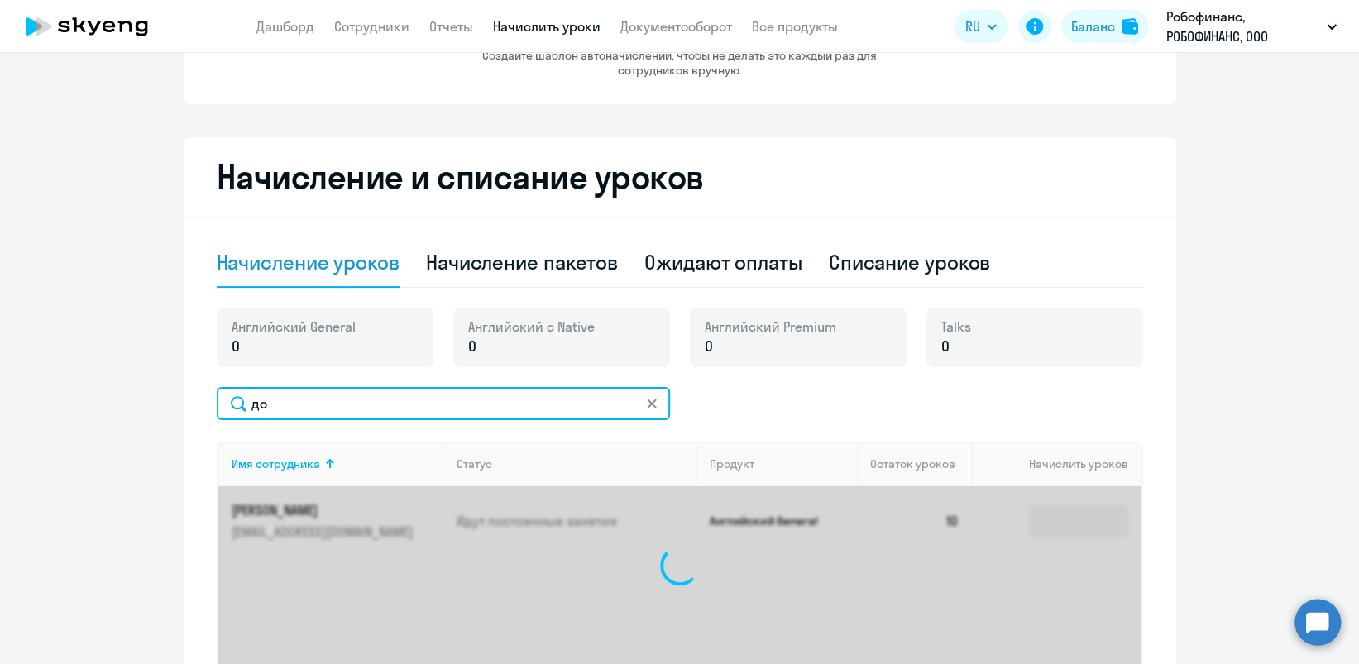
type input "д"
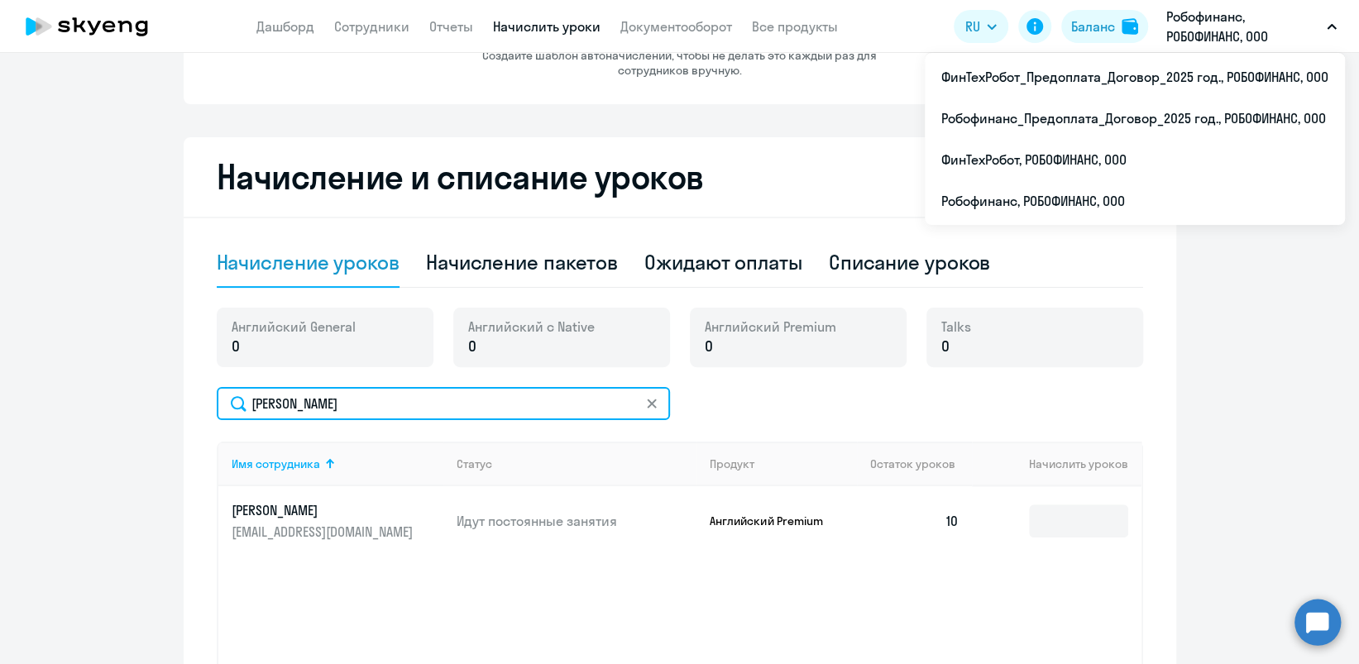
type input "[PERSON_NAME]"
